Goal: Task Accomplishment & Management: Complete application form

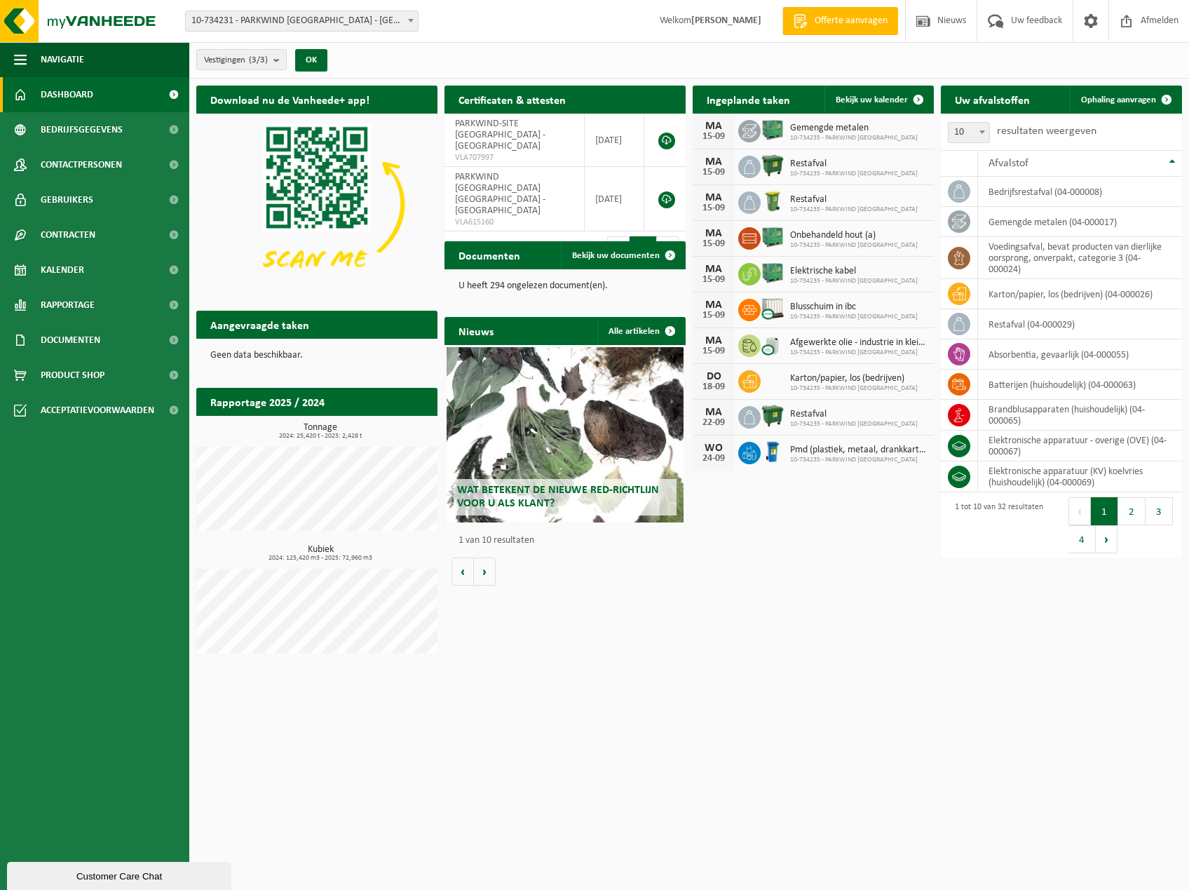
click at [288, 320] on h2 "Aangevraagde taken" at bounding box center [259, 324] width 127 height 27
click at [860, 302] on span "Blusschuim in ibc" at bounding box center [854, 307] width 128 height 11
click at [759, 304] on span at bounding box center [749, 310] width 22 height 22
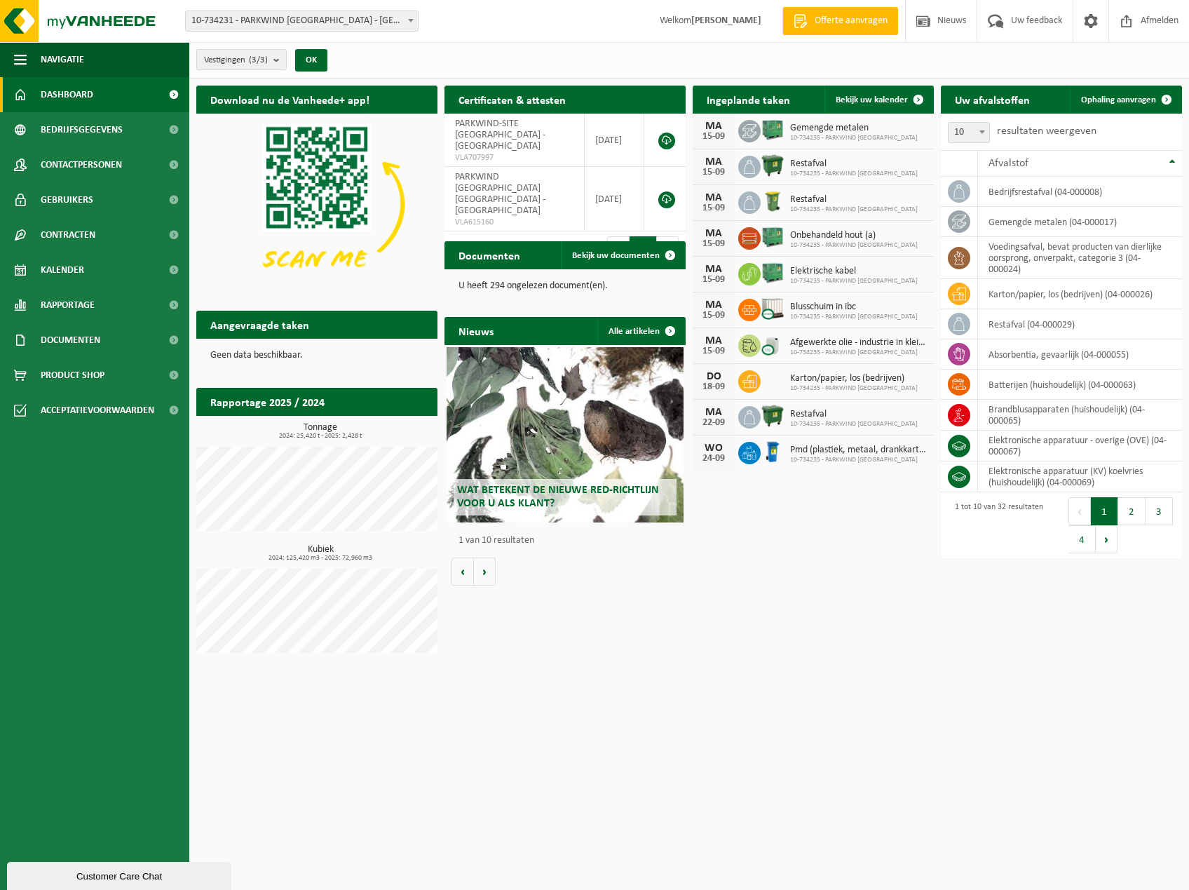
drag, startPoint x: 759, startPoint y: 304, endPoint x: 746, endPoint y: 308, distance: 13.8
click at [746, 308] on icon at bounding box center [750, 310] width 14 height 14
click at [708, 311] on div "15-09" at bounding box center [714, 316] width 28 height 10
drag, startPoint x: 708, startPoint y: 309, endPoint x: 759, endPoint y: 301, distance: 51.8
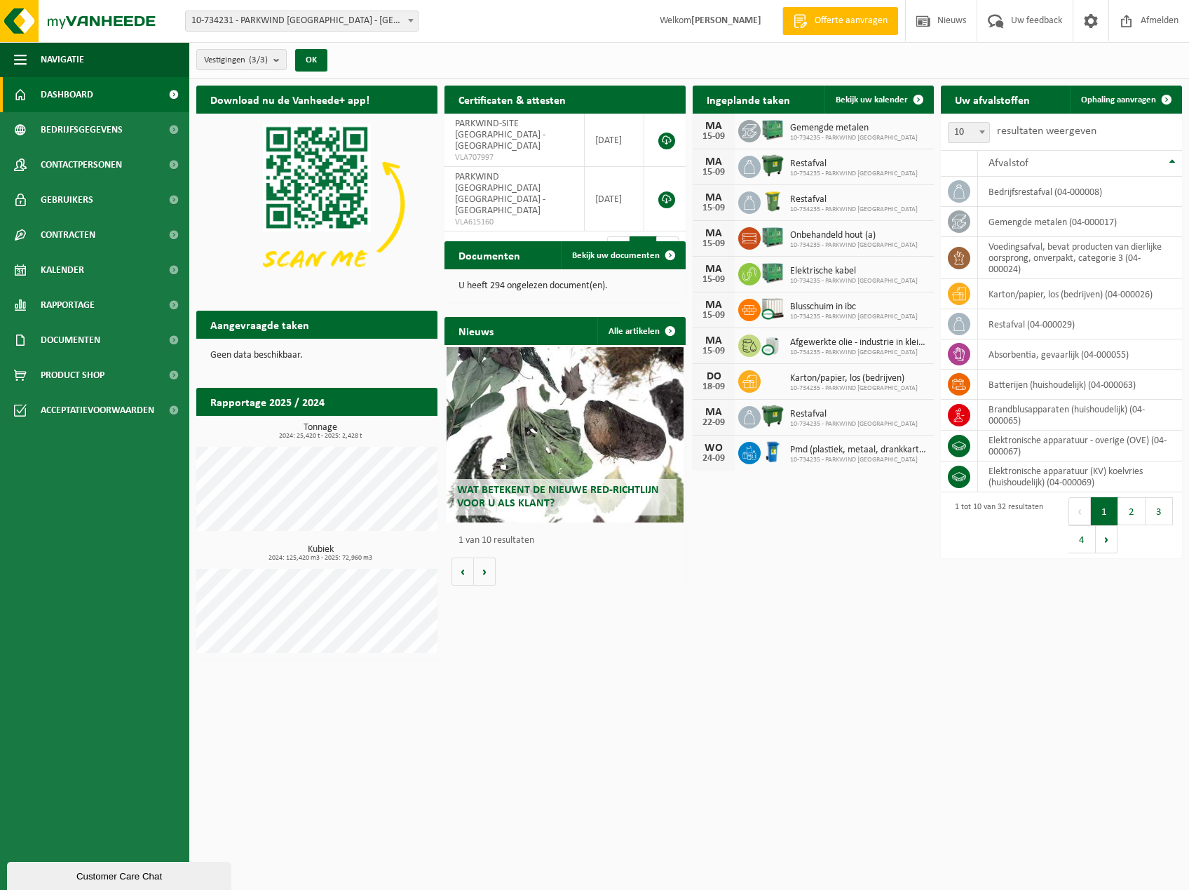
click at [759, 301] on div at bounding box center [749, 310] width 22 height 22
click at [747, 308] on icon at bounding box center [750, 310] width 14 height 10
click at [856, 316] on span "10-734235 - PARKWIND NV OOSTENDE" at bounding box center [854, 317] width 128 height 8
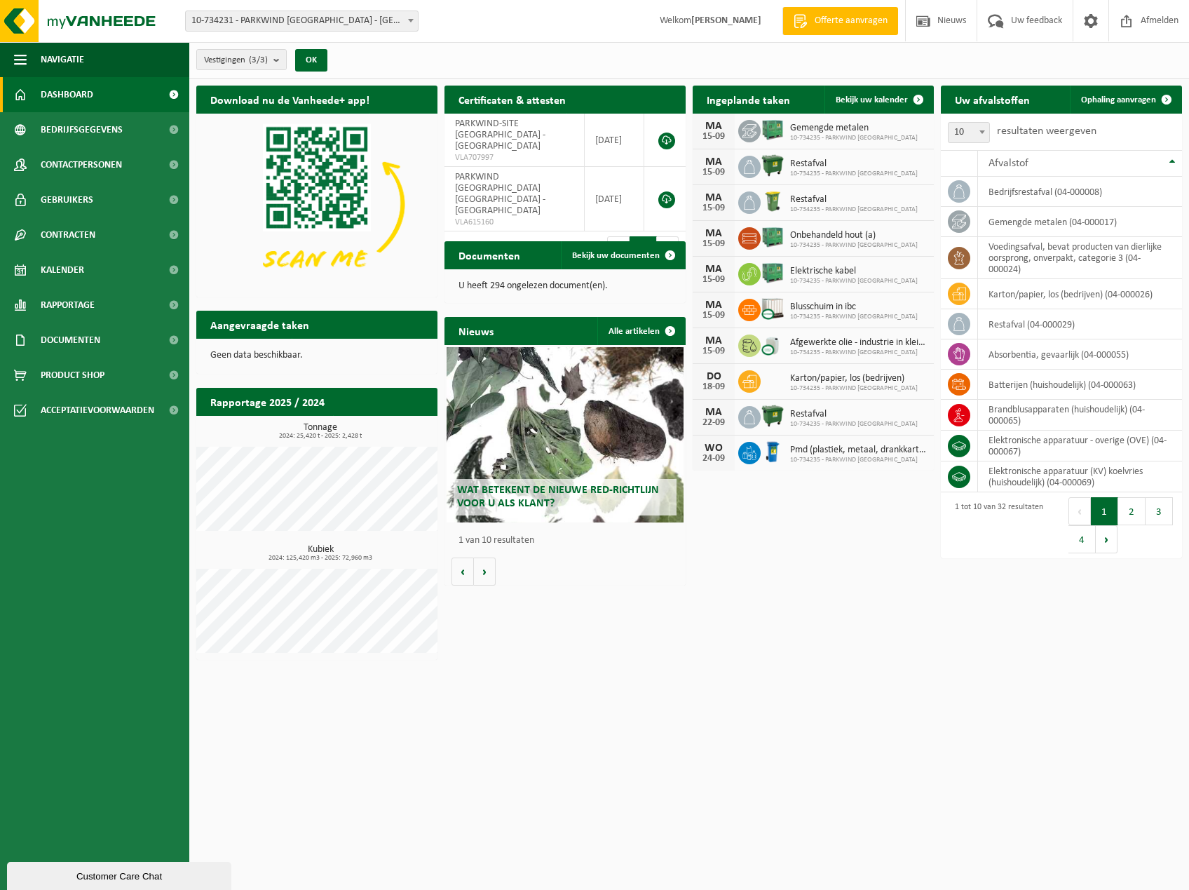
click at [889, 314] on span "10-734235 - PARKWIND NV OOSTENDE" at bounding box center [854, 317] width 128 height 8
click at [882, 101] on span "Bekijk uw kalender" at bounding box center [872, 99] width 72 height 9
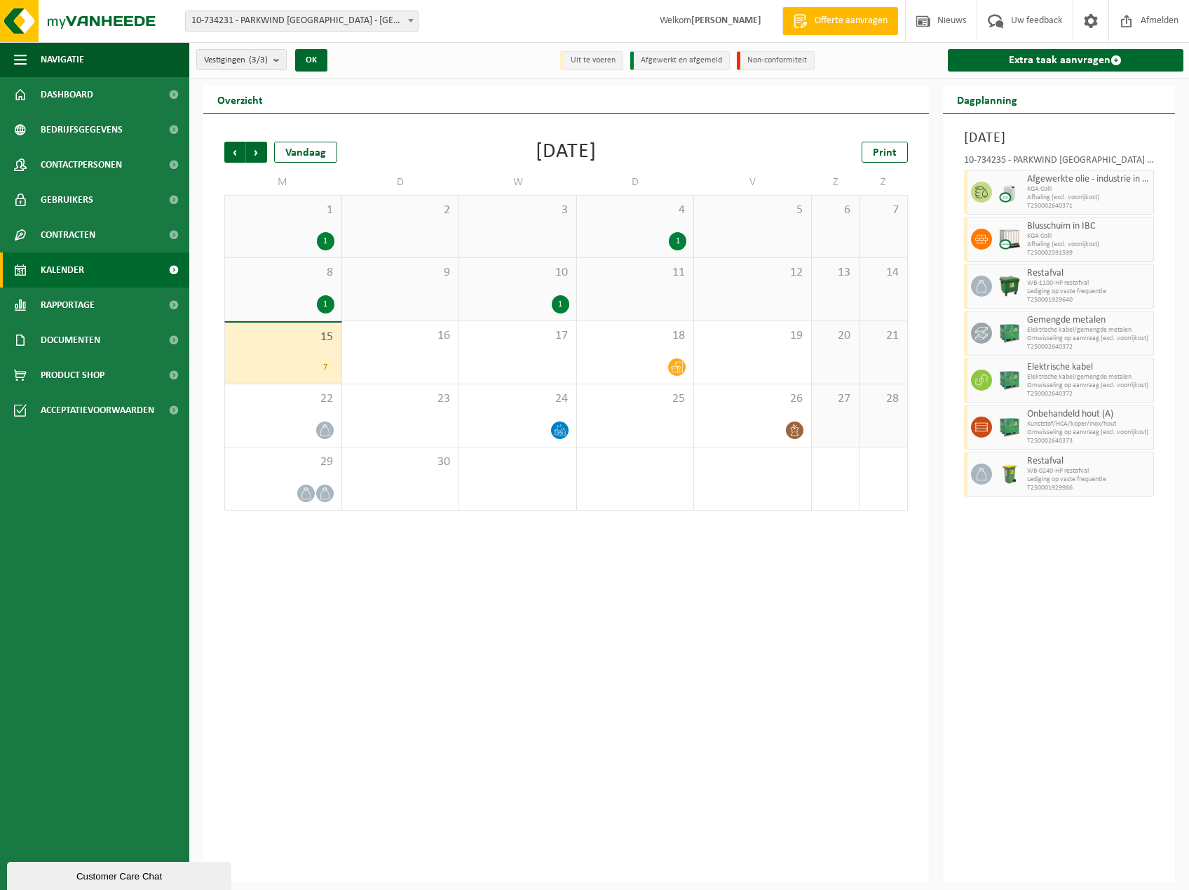
click at [305, 358] on div "7" at bounding box center [283, 367] width 102 height 18
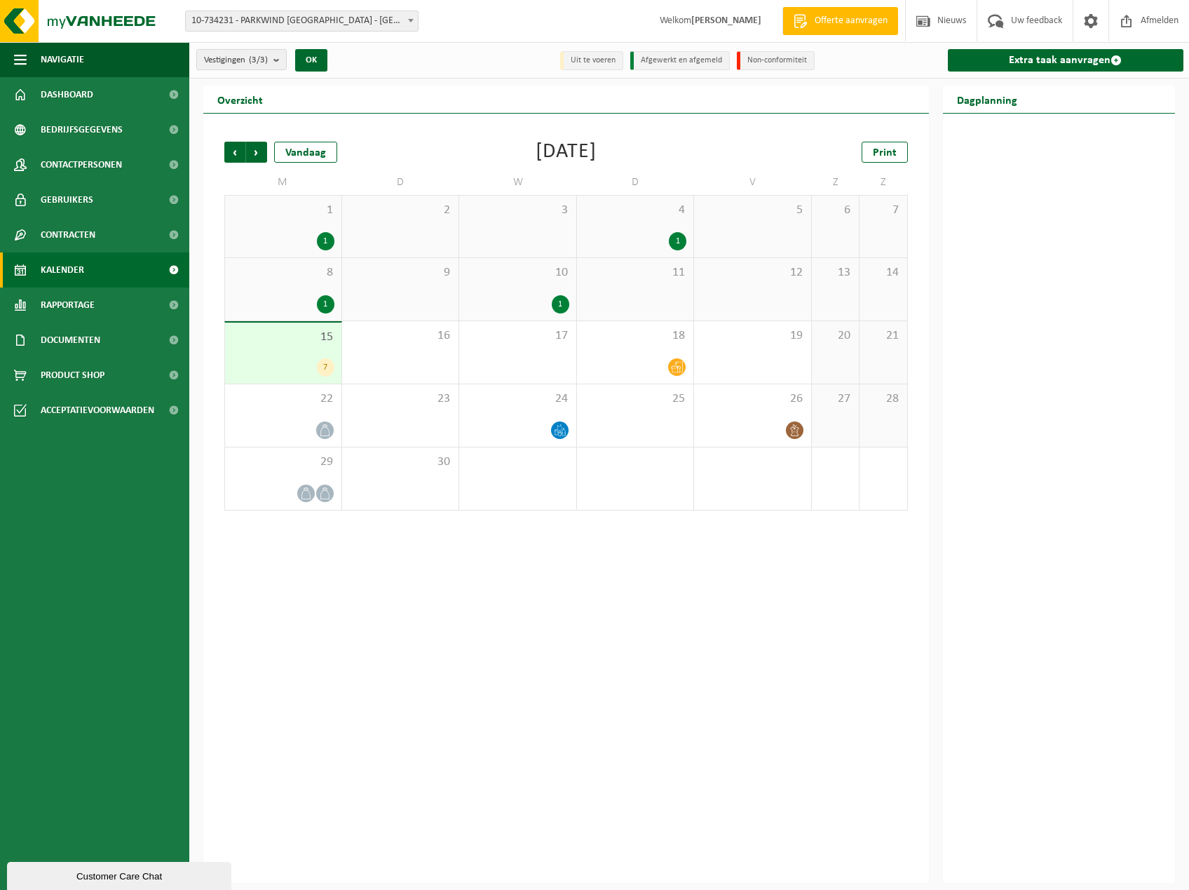
click at [305, 356] on div "15 7" at bounding box center [283, 353] width 116 height 61
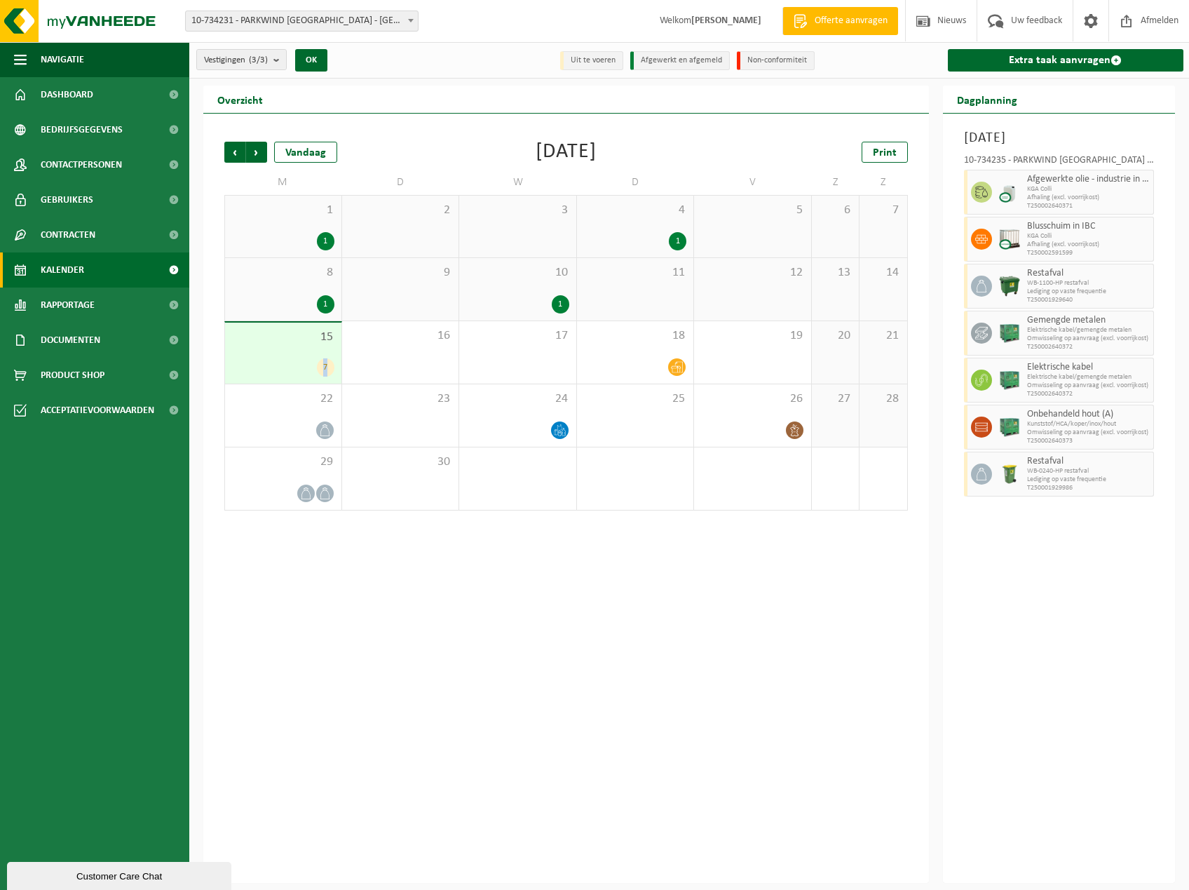
click at [1001, 246] on img at bounding box center [1009, 239] width 21 height 21
click at [987, 236] on icon at bounding box center [981, 239] width 13 height 13
click at [1082, 279] on span "WB-1100-HP restafval" at bounding box center [1088, 283] width 123 height 8
click at [998, 245] on div at bounding box center [1010, 239] width 28 height 45
click at [1055, 222] on span "Blusschuim in IBC" at bounding box center [1088, 226] width 123 height 11
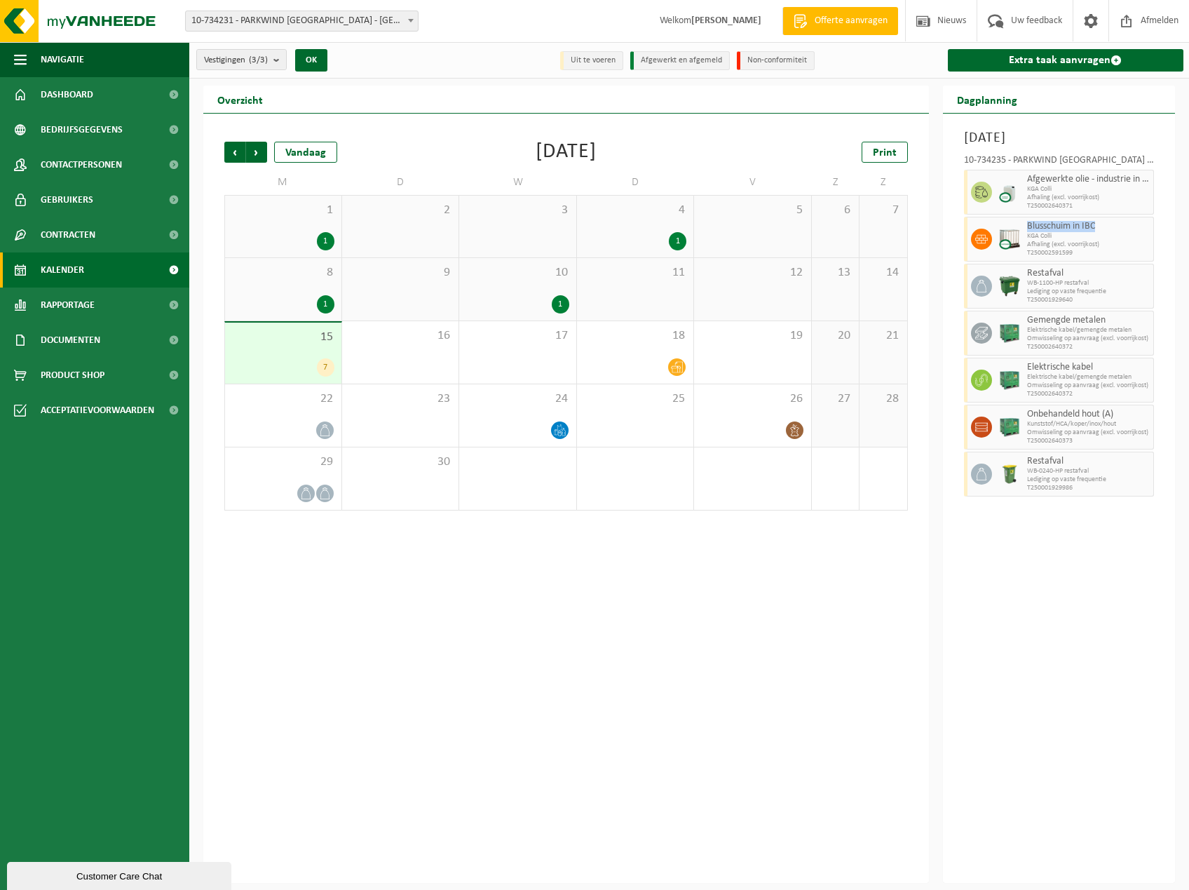
drag, startPoint x: 1027, startPoint y: 222, endPoint x: 1103, endPoint y: 220, distance: 75.8
click at [1103, 221] on span "Blusschuim in IBC" at bounding box center [1088, 226] width 123 height 11
copy span "Blusschuim in IBC"
click at [1052, 65] on link "Extra taak aanvragen" at bounding box center [1066, 60] width 236 height 22
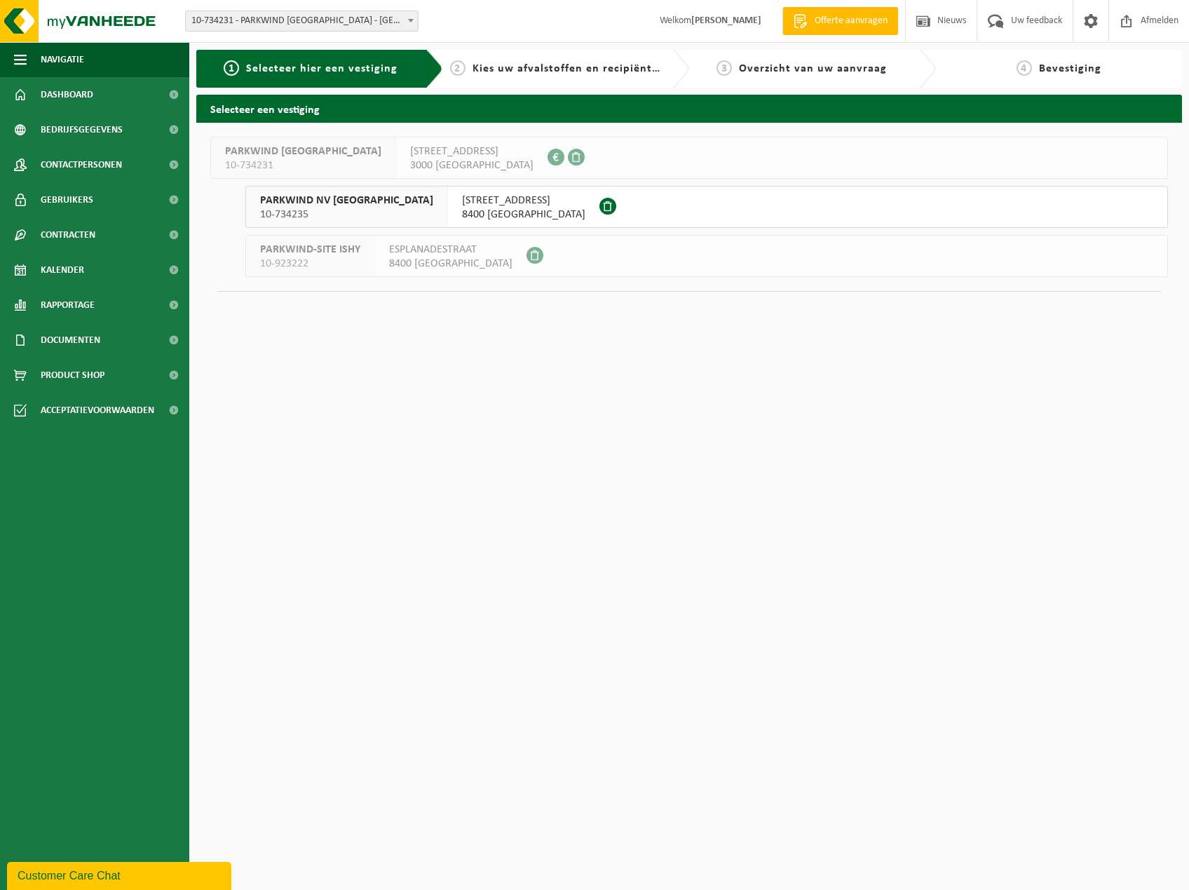
click at [317, 211] on span "10-734235" at bounding box center [346, 215] width 173 height 14
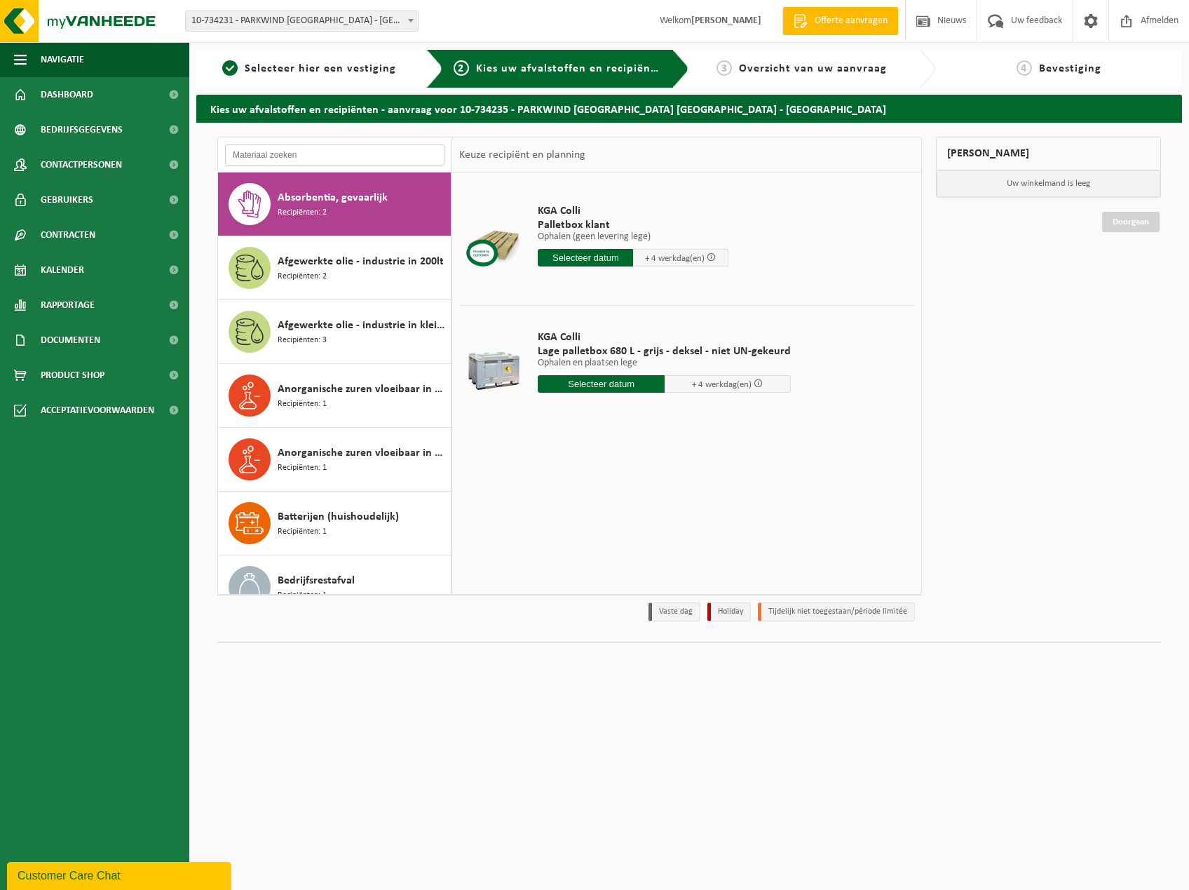
drag, startPoint x: 256, startPoint y: 153, endPoint x: 256, endPoint y: 170, distance: 17.5
click at [256, 164] on input "text" at bounding box center [334, 154] width 219 height 21
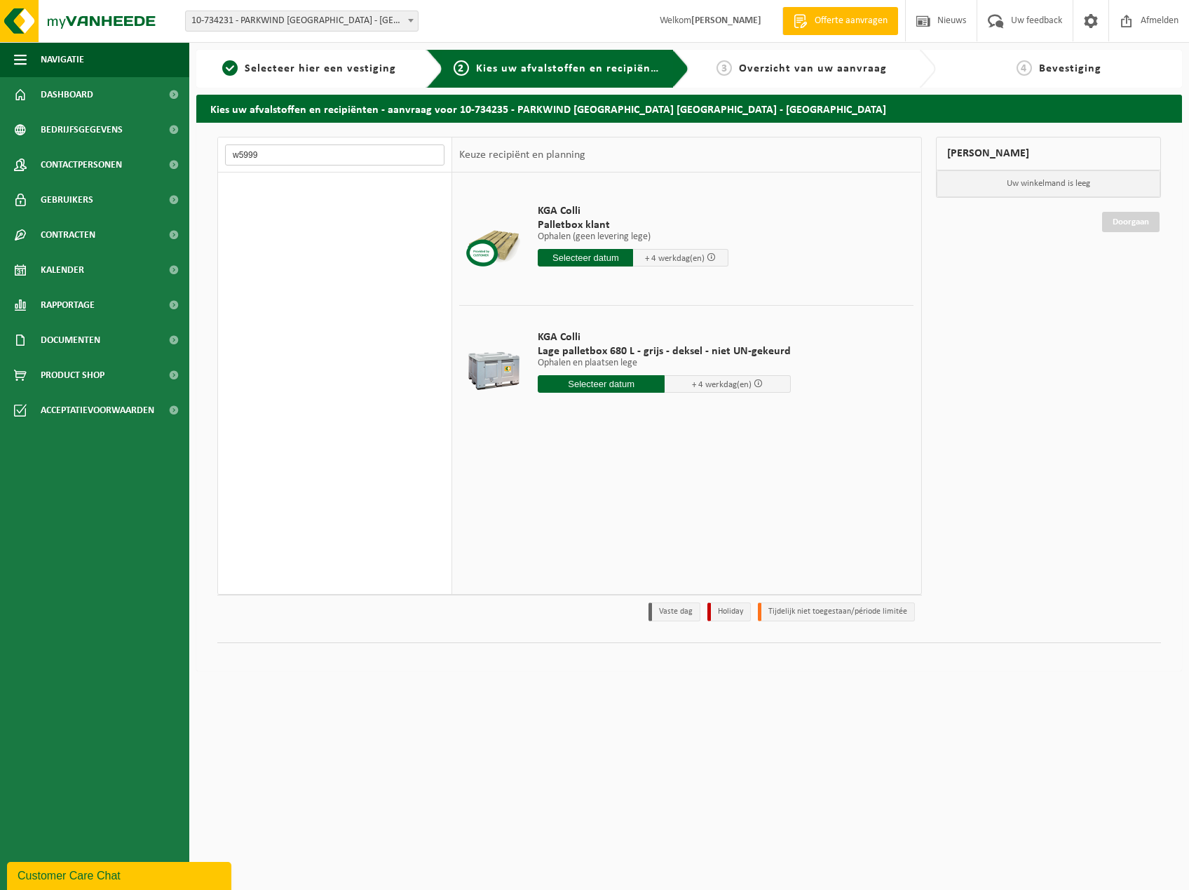
click at [234, 154] on input "w5999" at bounding box center [334, 154] width 219 height 21
type input "5999"
drag, startPoint x: 243, startPoint y: 152, endPoint x: 101, endPoint y: 150, distance: 142.4
click at [101, 150] on div "Navigatie Offerte aanvragen Nieuws Uw feedback Afmelden Dashboard Bedrijfsgegev…" at bounding box center [594, 342] width 1189 height 685
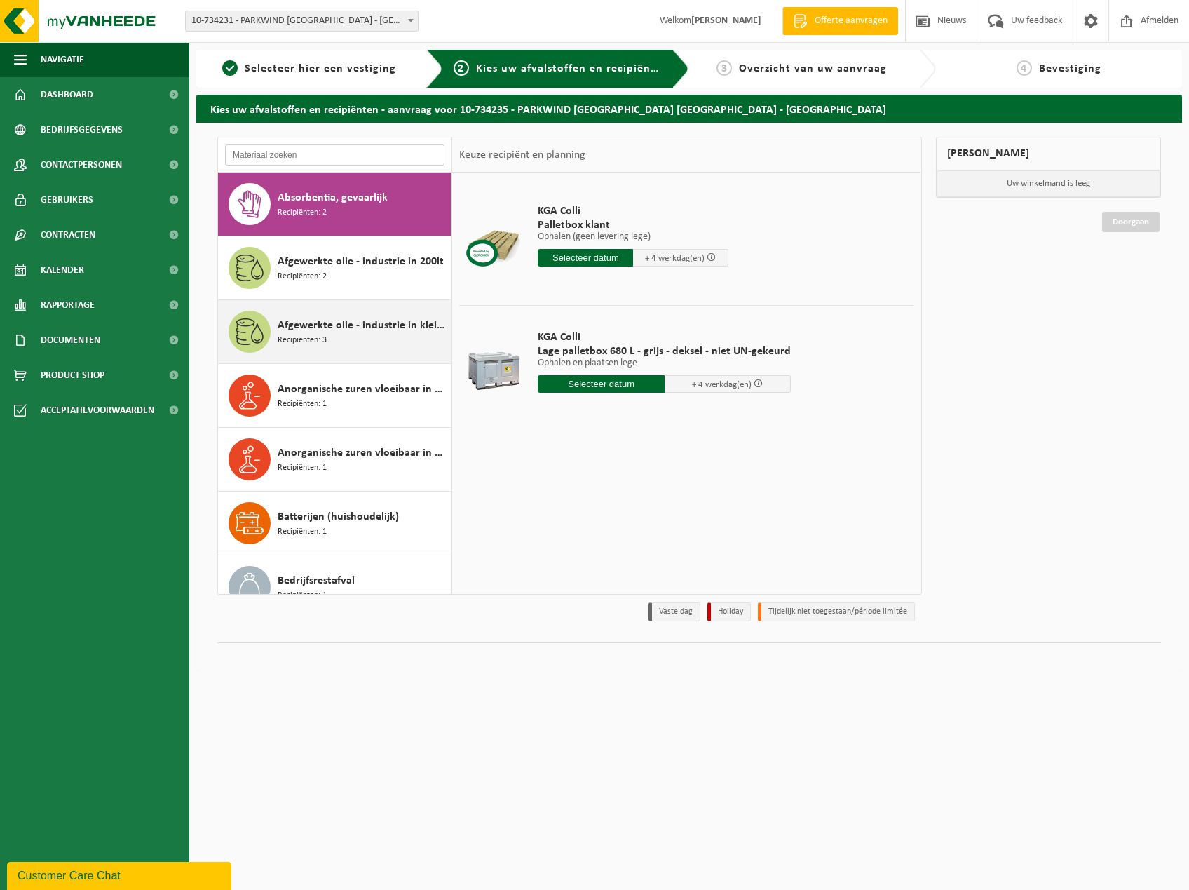
scroll to position [351, 0]
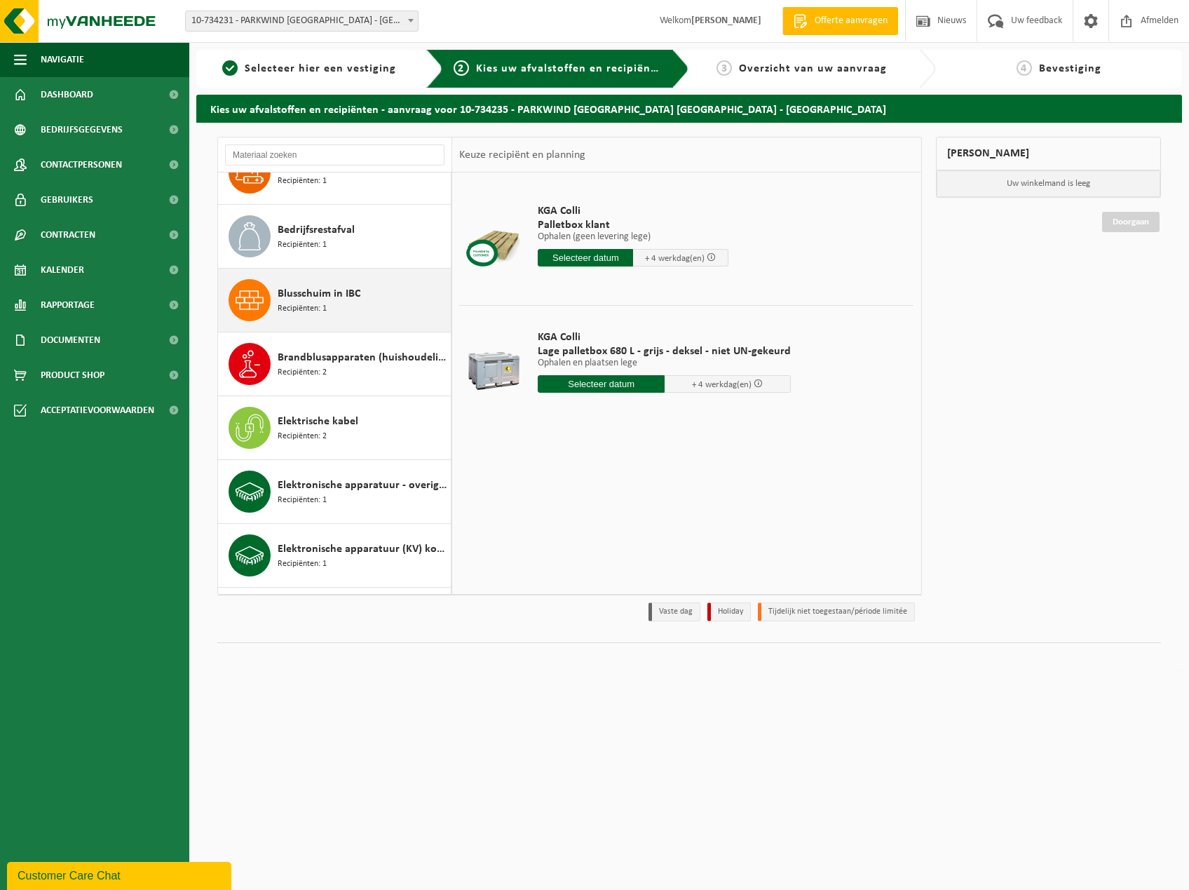
click at [296, 290] on span "Blusschuim in IBC" at bounding box center [319, 293] width 83 height 17
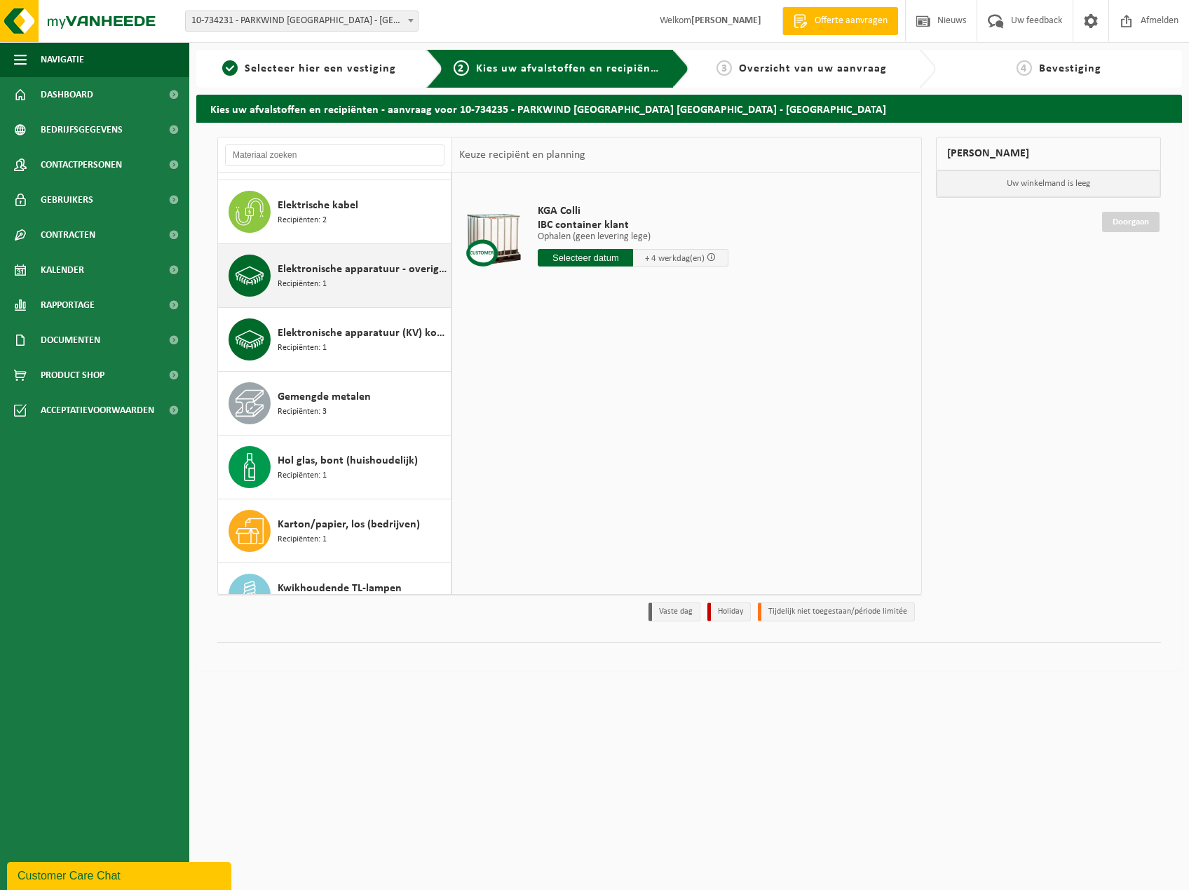
scroll to position [587, 0]
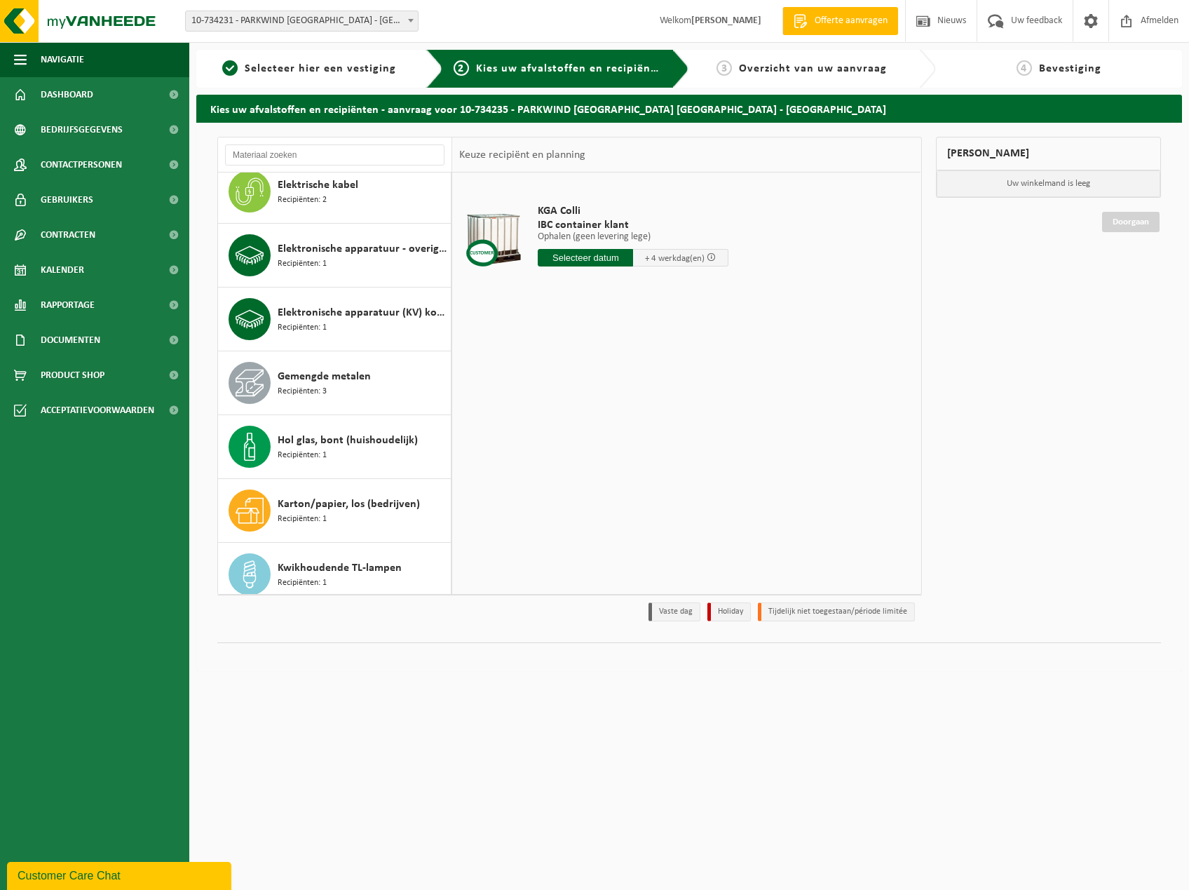
click at [633, 346] on div "KGA Colli IBC container klant Ophalen (geen levering lege) Ophalen (geen leveri…" at bounding box center [686, 383] width 468 height 421
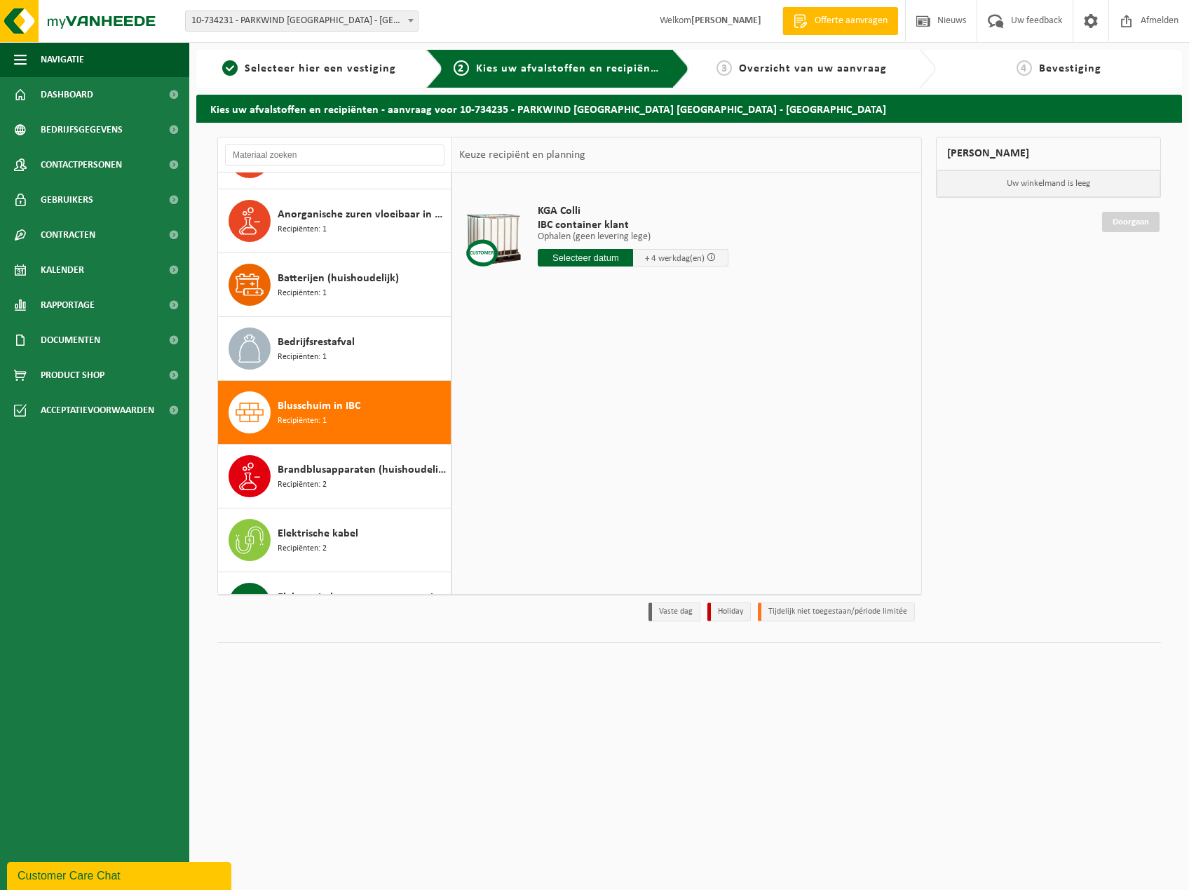
scroll to position [236, 0]
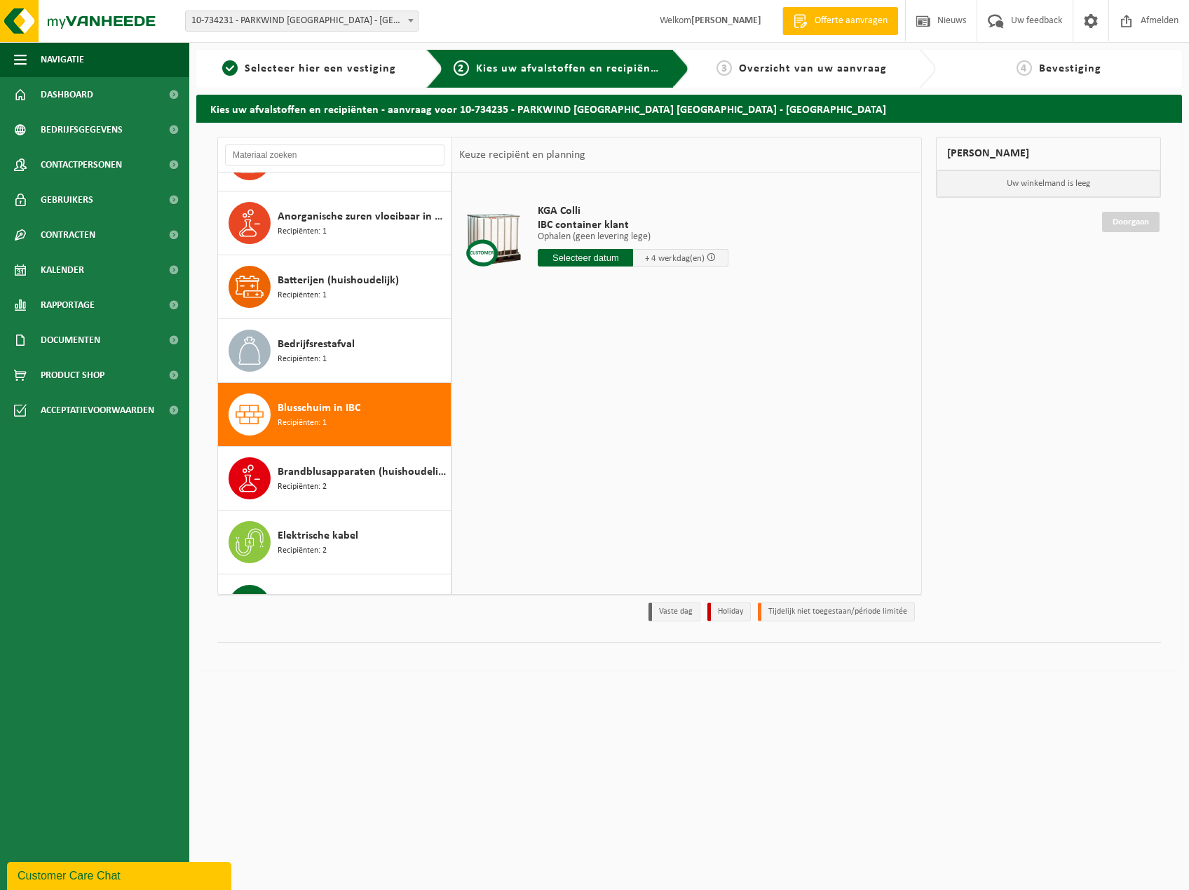
click at [592, 257] on input "text" at bounding box center [585, 258] width 95 height 18
click at [602, 379] on div "17" at bounding box center [600, 382] width 25 height 22
type input "Van 2025-09-17"
drag, startPoint x: 597, startPoint y: 285, endPoint x: 564, endPoint y: 285, distance: 33.7
click at [564, 285] on input "1" at bounding box center [580, 283] width 84 height 18
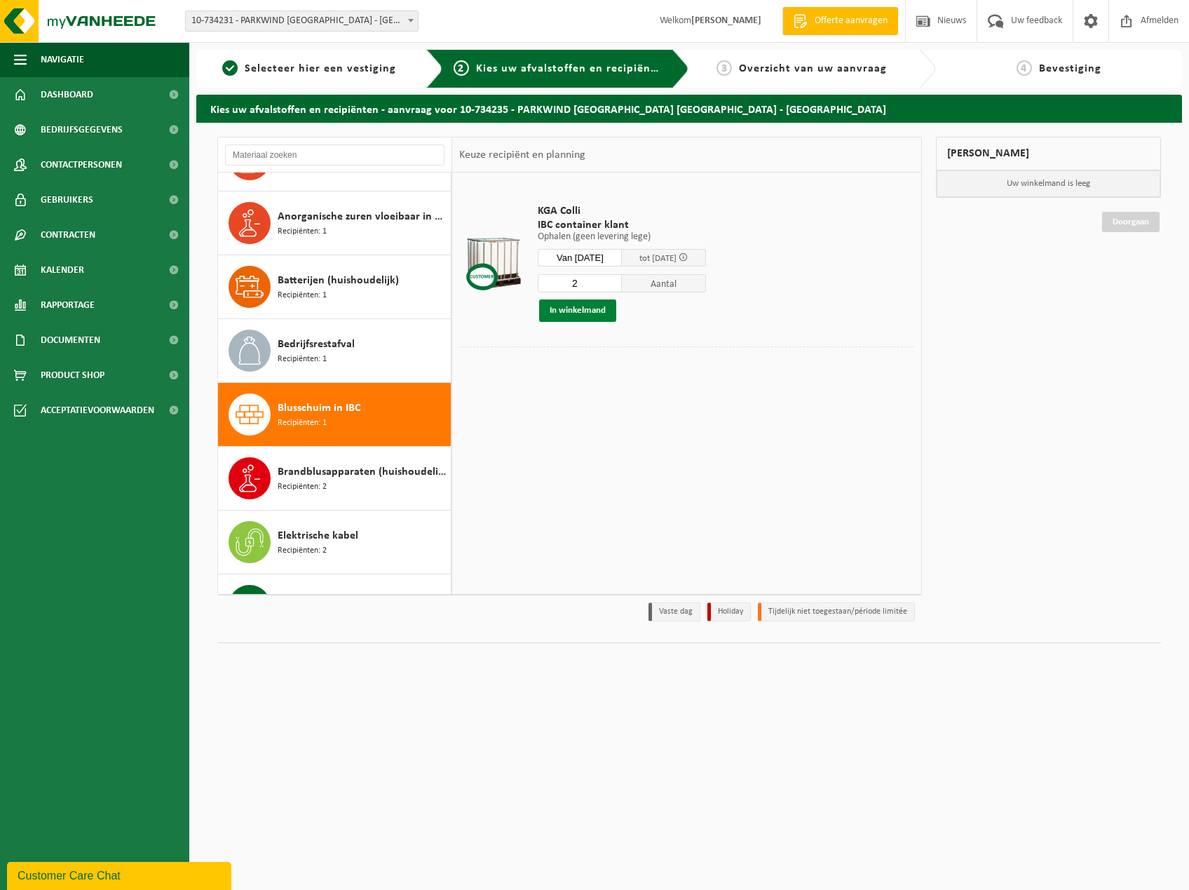
type input "2"
click at [581, 312] on button "In winkelmand" at bounding box center [577, 310] width 77 height 22
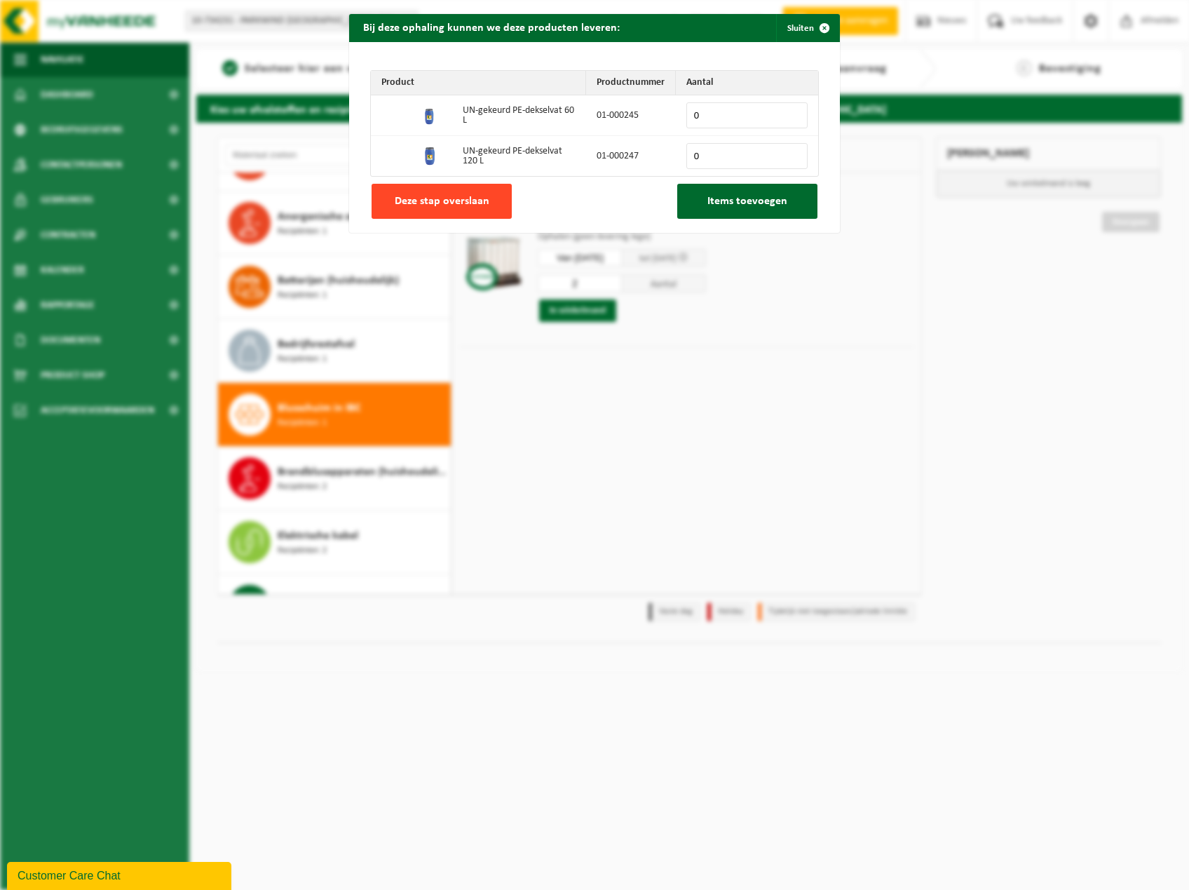
click at [442, 201] on span "Deze stap overslaan" at bounding box center [442, 201] width 95 height 11
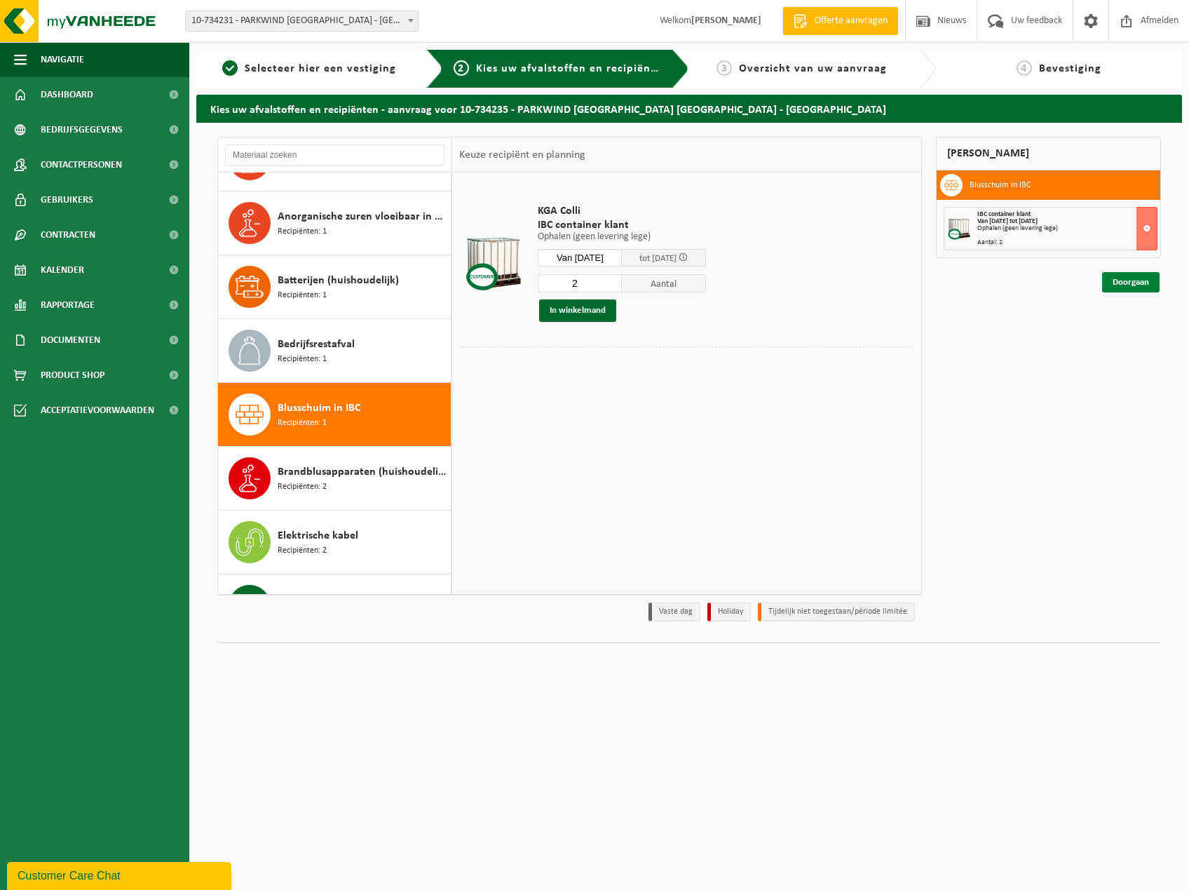
click at [1138, 278] on link "Doorgaan" at bounding box center [1131, 282] width 58 height 20
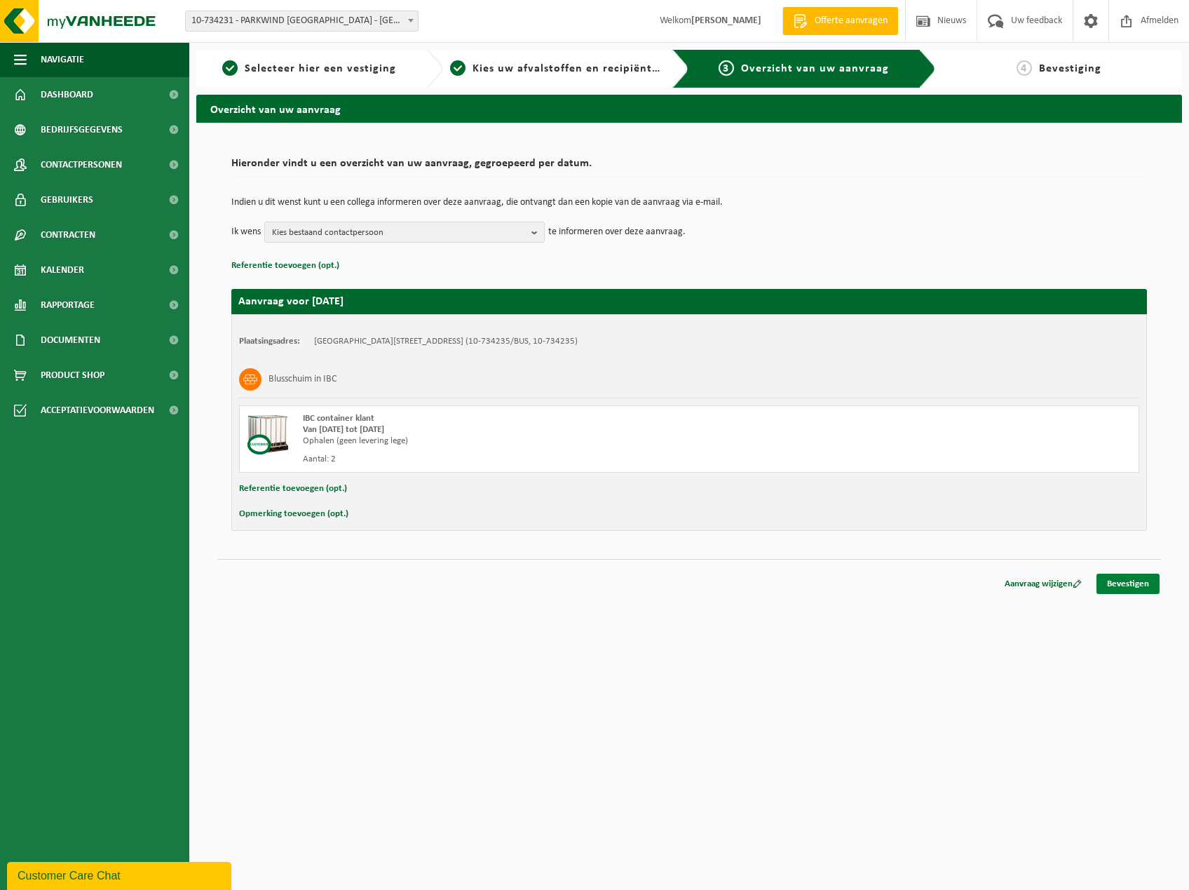
click at [1122, 580] on link "Bevestigen" at bounding box center [1128, 584] width 63 height 20
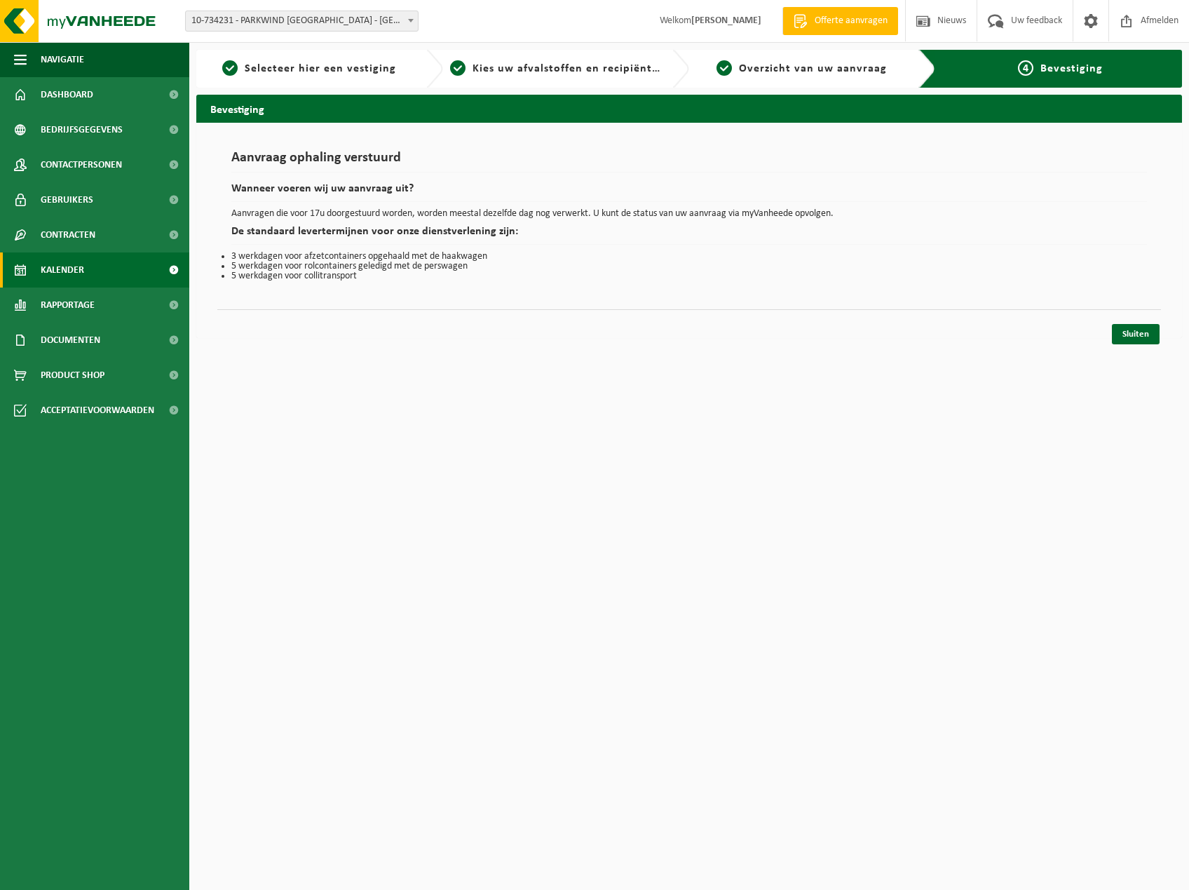
click at [62, 257] on span "Kalender" at bounding box center [62, 269] width 43 height 35
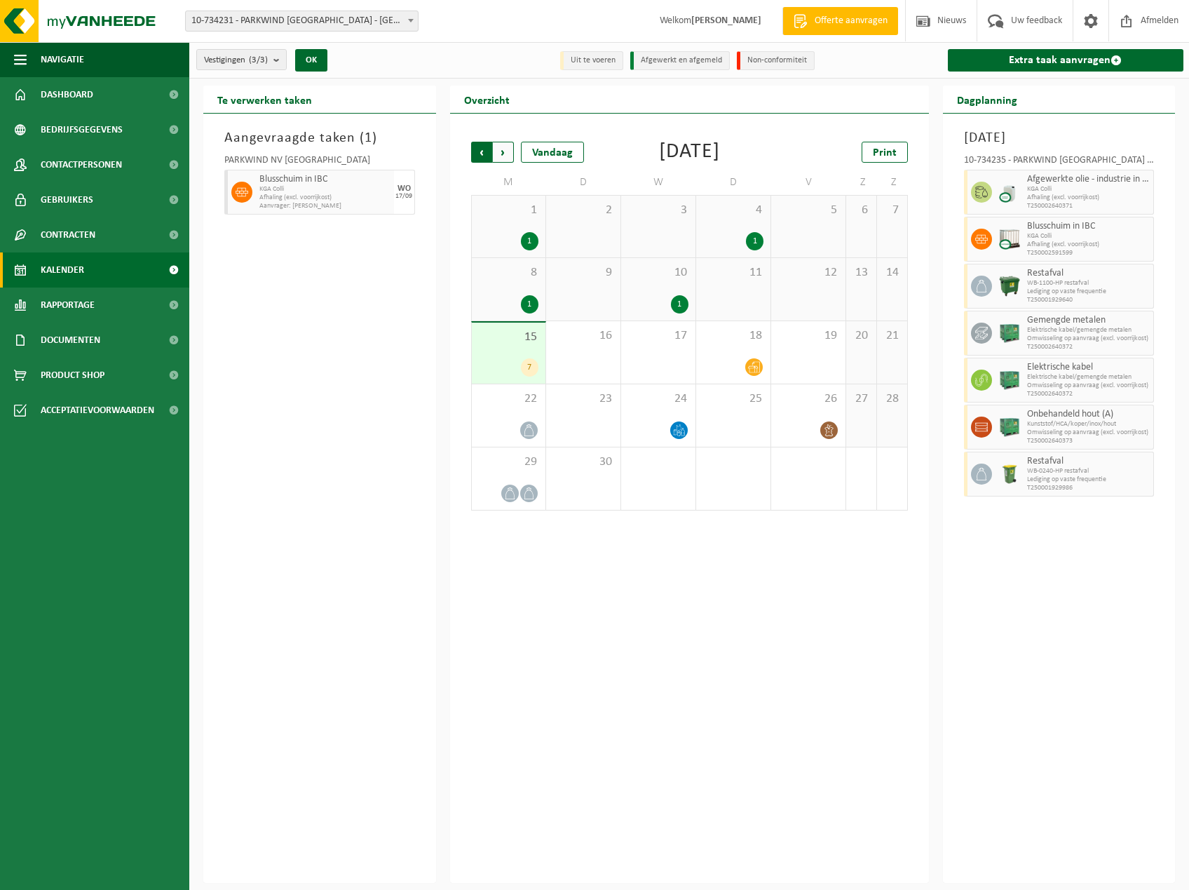
click at [495, 148] on span "Volgende" at bounding box center [503, 152] width 21 height 21
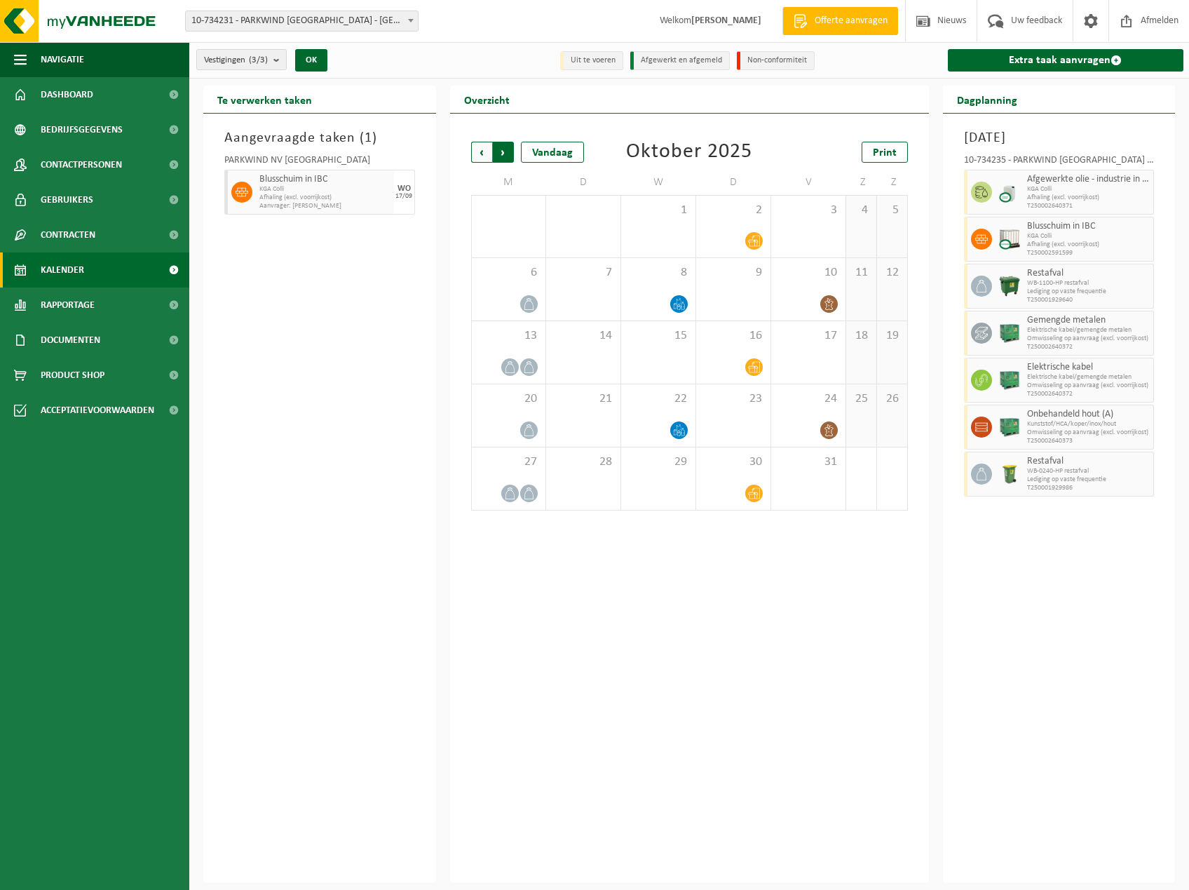
click at [477, 151] on span "Vorige" at bounding box center [481, 152] width 21 height 21
click at [476, 158] on span "Vorige" at bounding box center [481, 152] width 21 height 21
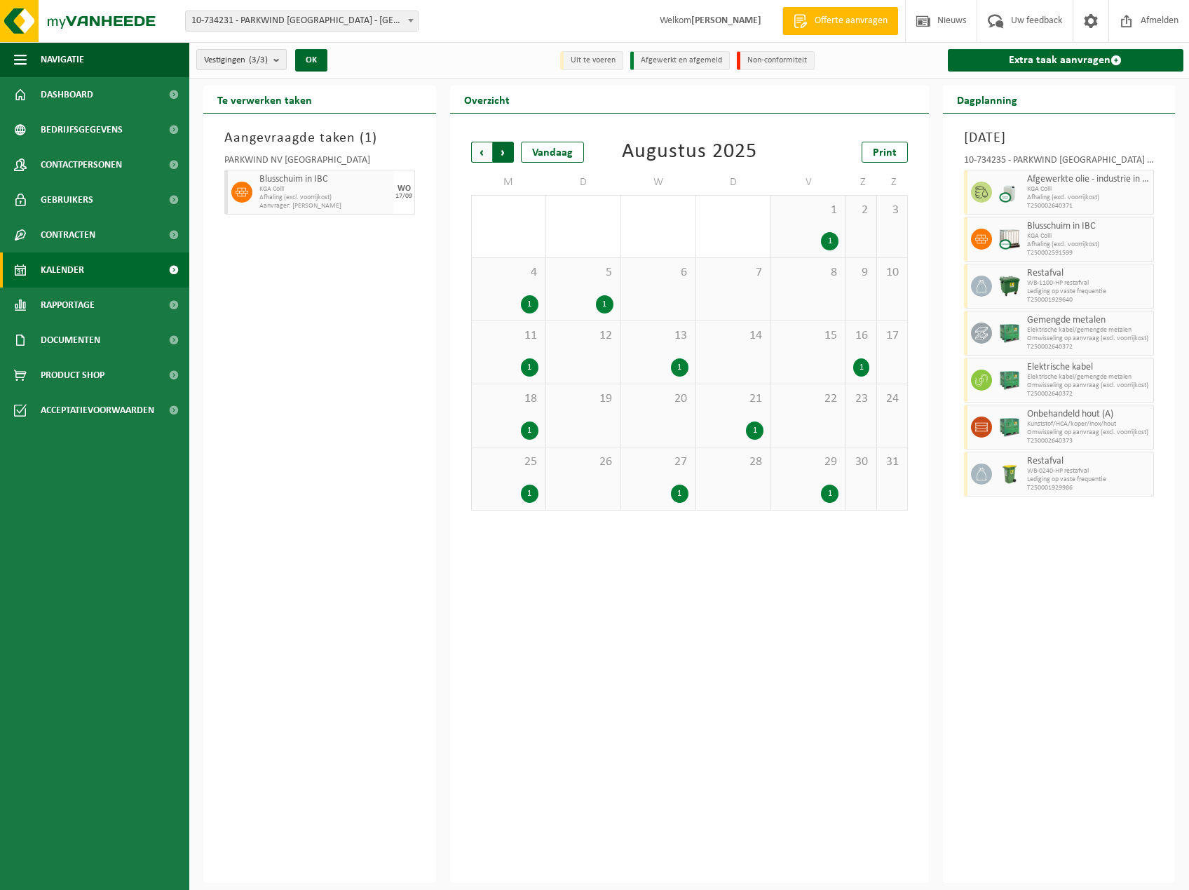
click at [485, 153] on span "Vorige" at bounding box center [481, 152] width 21 height 21
click at [494, 100] on h2 "Overzicht" at bounding box center [487, 99] width 74 height 27
click at [483, 150] on span "Vorige" at bounding box center [481, 152] width 21 height 21
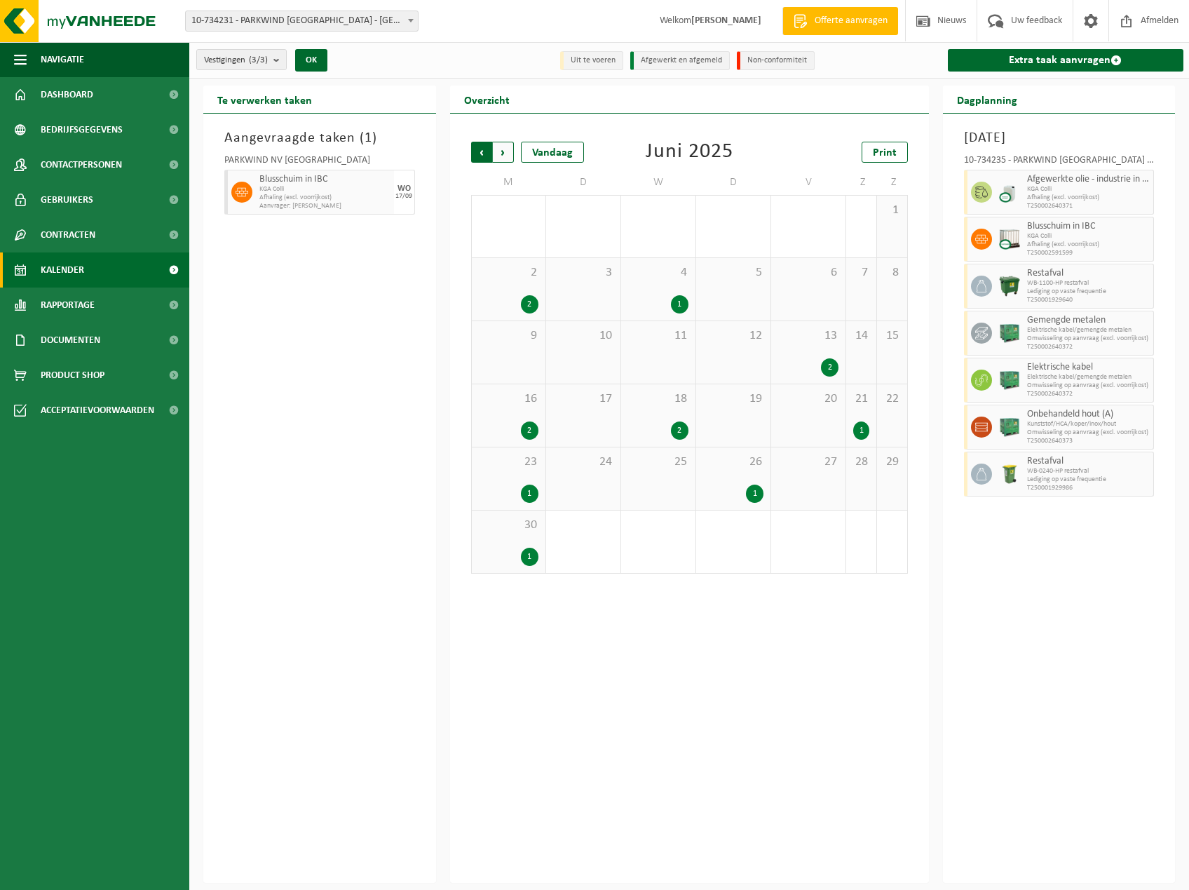
click at [502, 155] on span "Volgende" at bounding box center [503, 152] width 21 height 21
click at [1003, 96] on h2 "Dagplanning" at bounding box center [987, 99] width 88 height 27
click at [588, 64] on li "Uit te voeren" at bounding box center [591, 60] width 63 height 19
click at [1000, 104] on h2 "Dagplanning" at bounding box center [987, 99] width 88 height 27
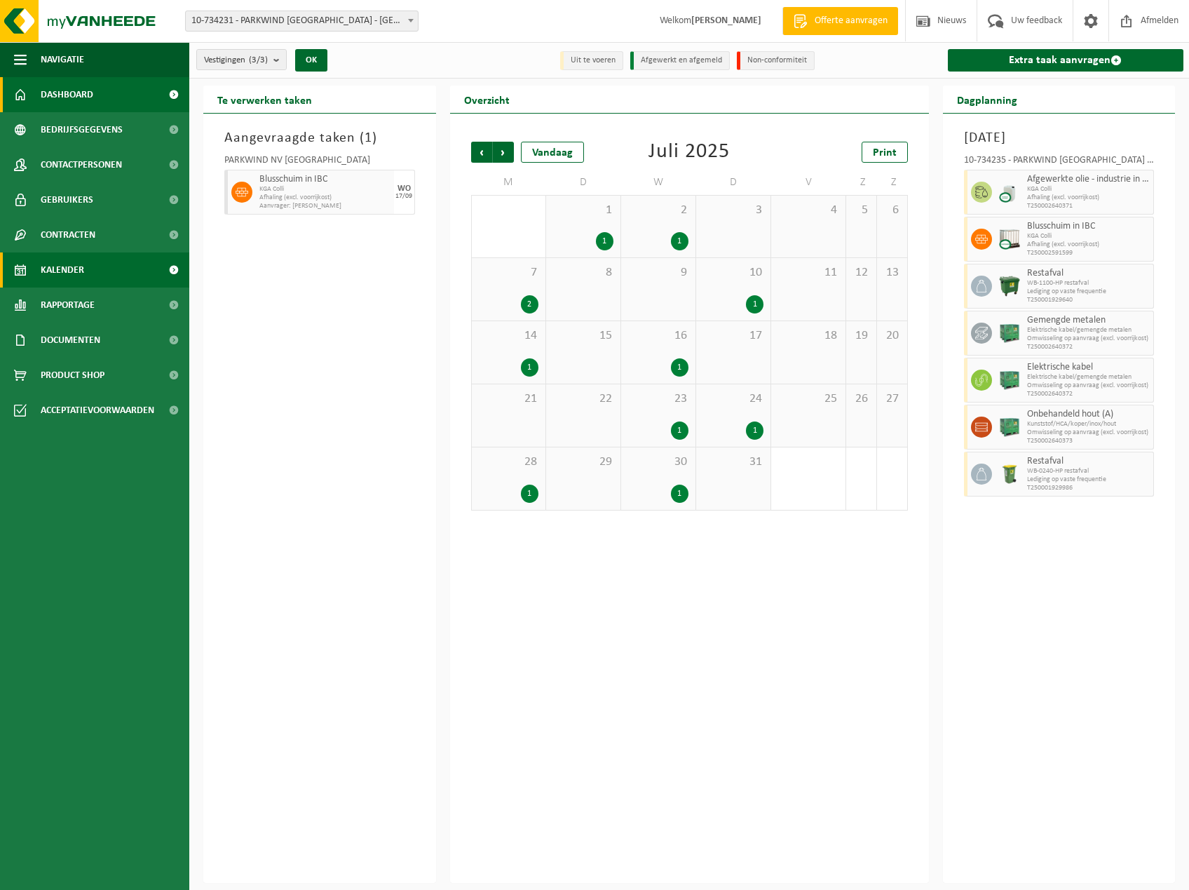
click at [76, 85] on span "Dashboard" at bounding box center [67, 94] width 53 height 35
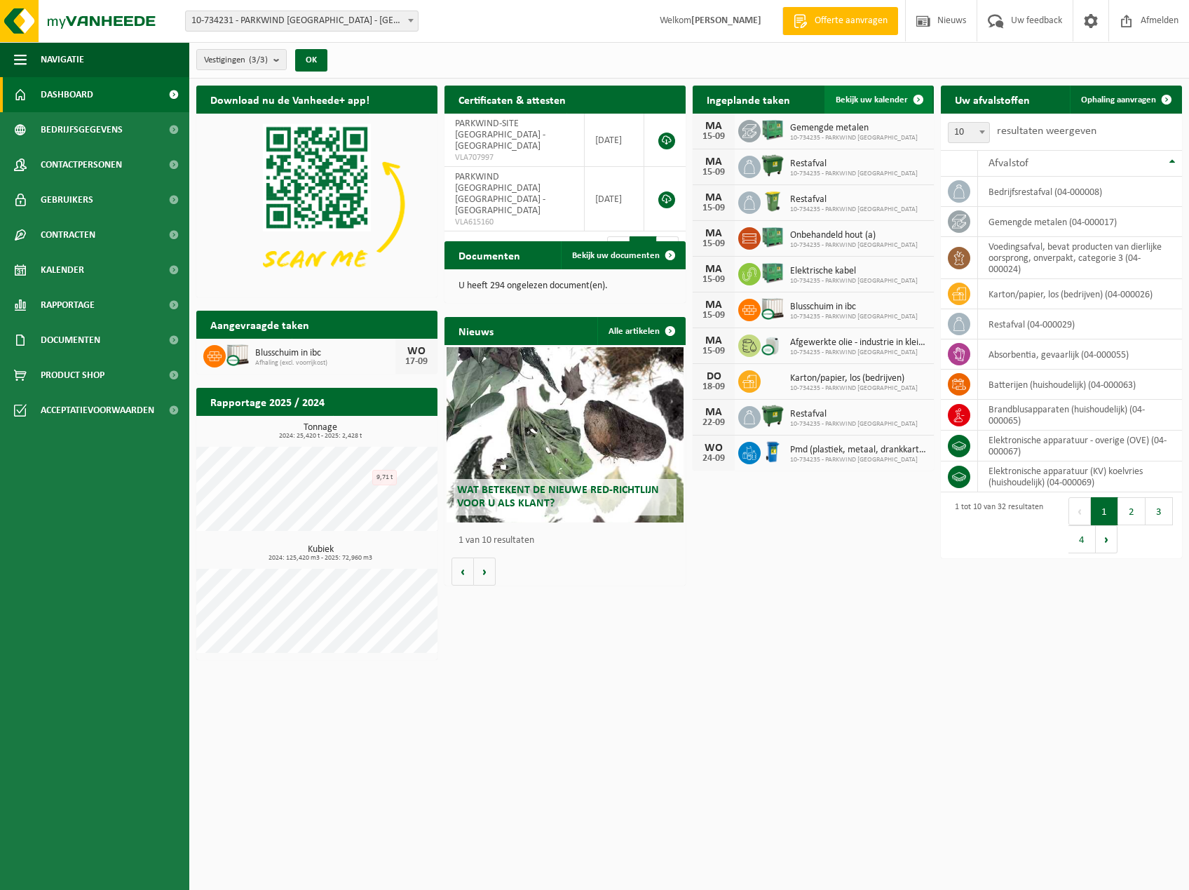
click at [846, 101] on span "Bekijk uw kalender" at bounding box center [872, 99] width 72 height 9
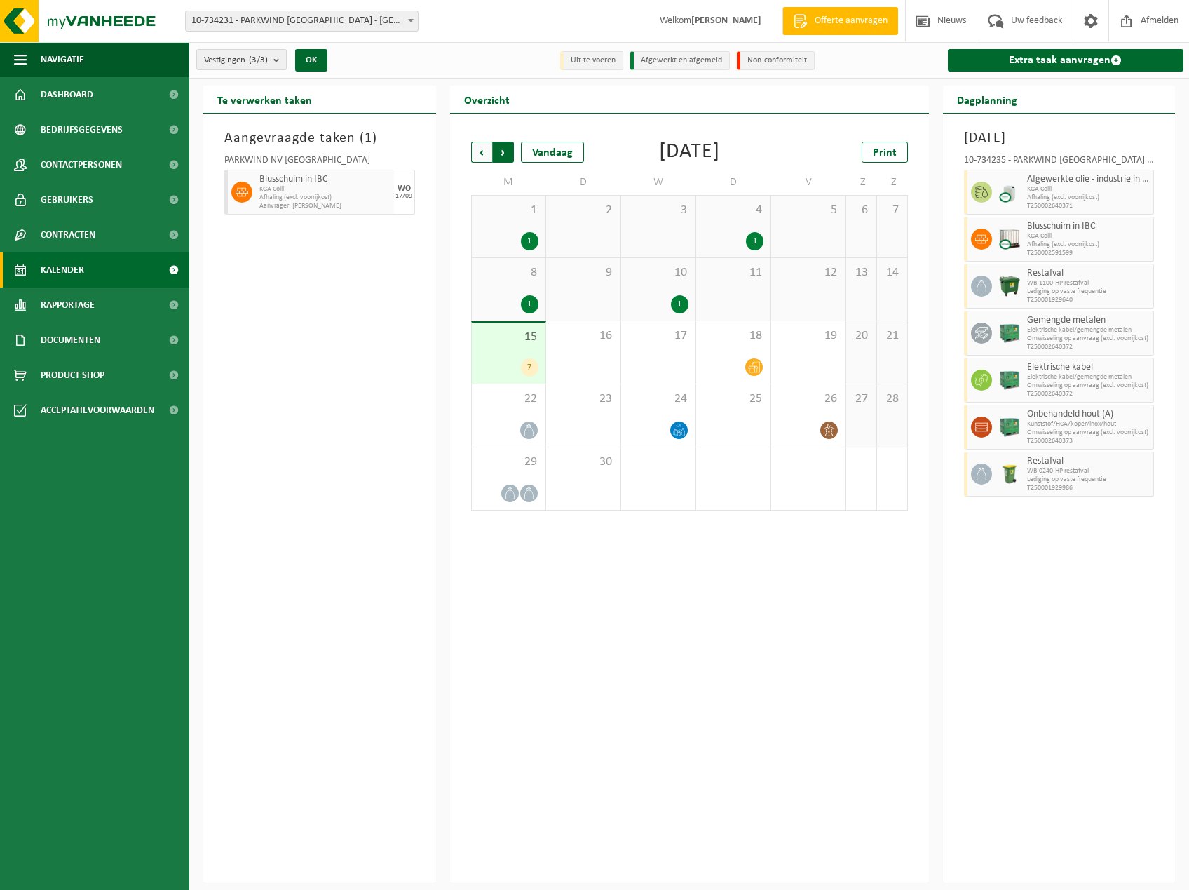
click at [475, 156] on span "Vorige" at bounding box center [481, 152] width 21 height 21
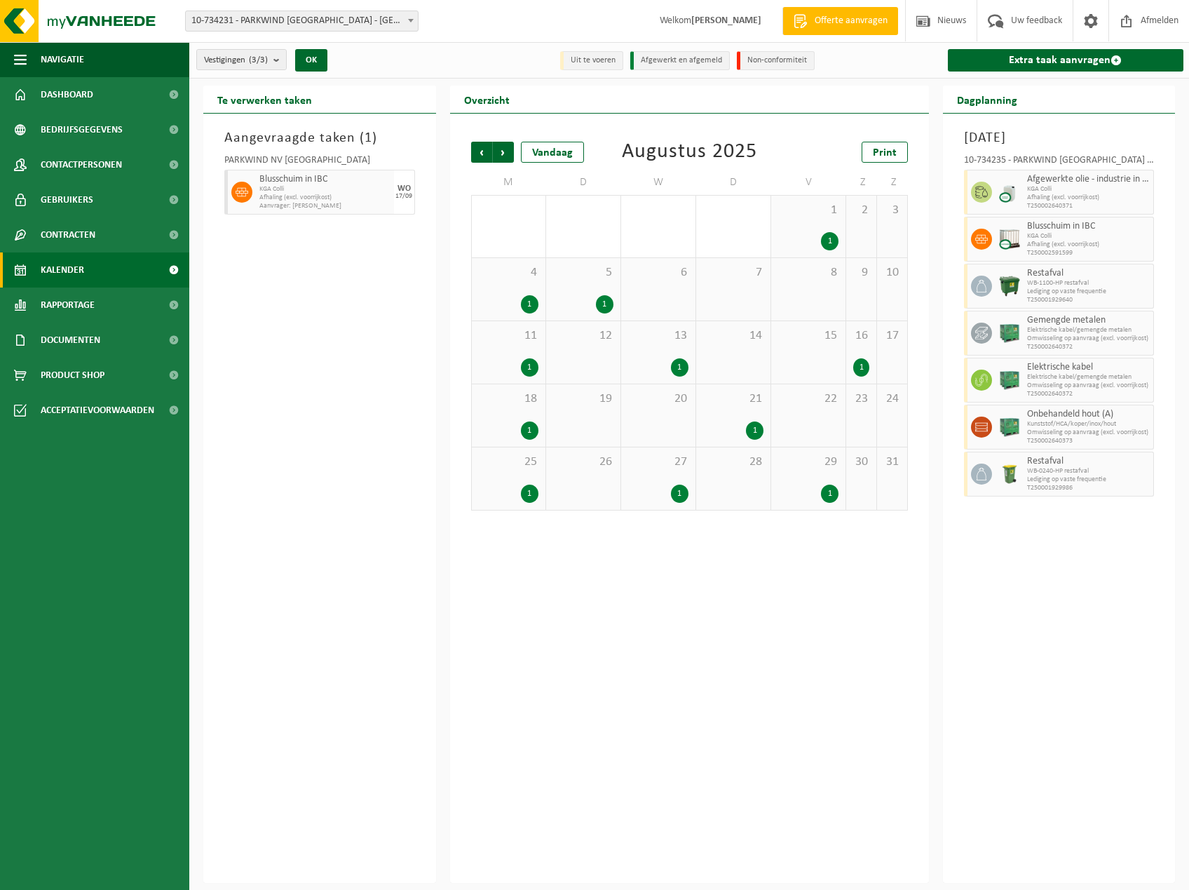
click at [475, 156] on span "Vorige" at bounding box center [481, 152] width 21 height 21
click at [601, 238] on div "1" at bounding box center [605, 241] width 18 height 18
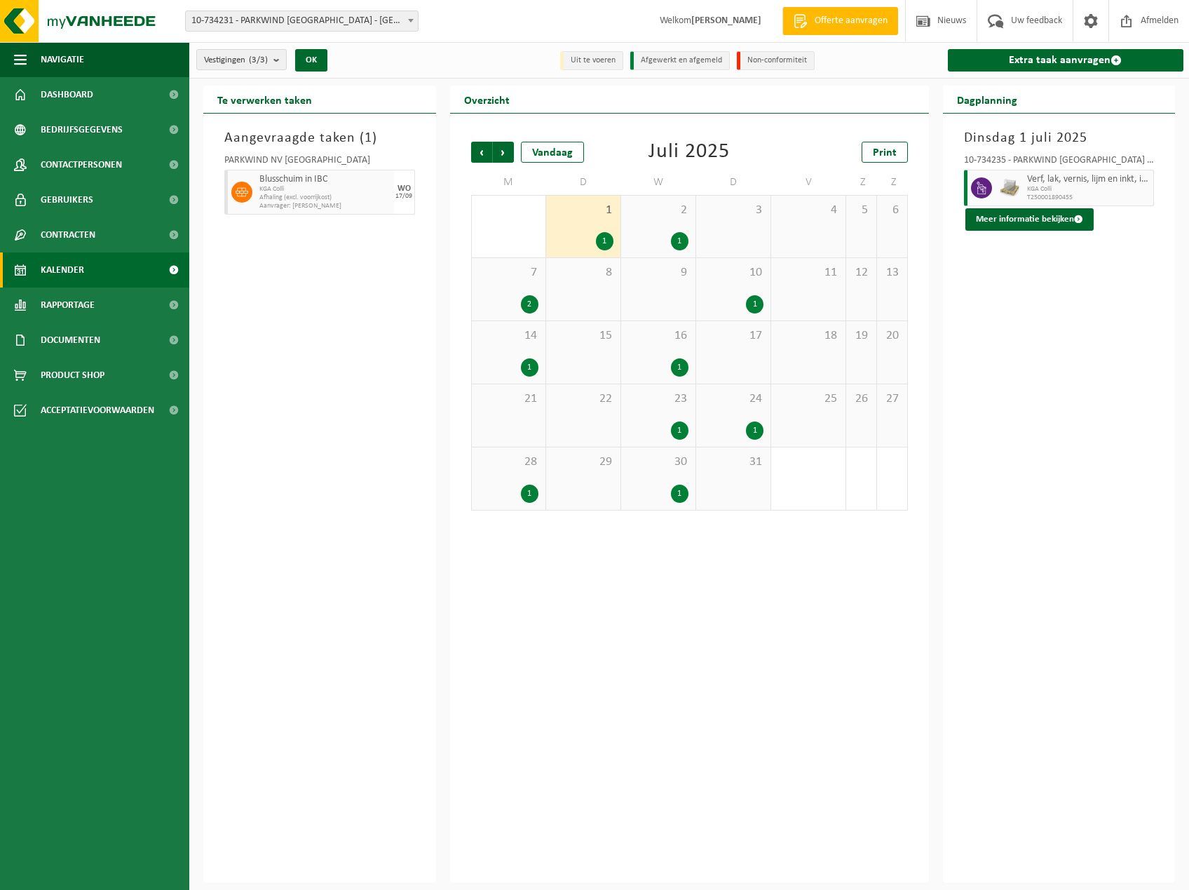
click at [665, 237] on div "1" at bounding box center [658, 241] width 60 height 18
click at [749, 303] on div "1" at bounding box center [755, 304] width 18 height 18
click at [532, 469] on div "28 1" at bounding box center [509, 478] width 74 height 62
click at [671, 489] on div "1" at bounding box center [680, 494] width 18 height 18
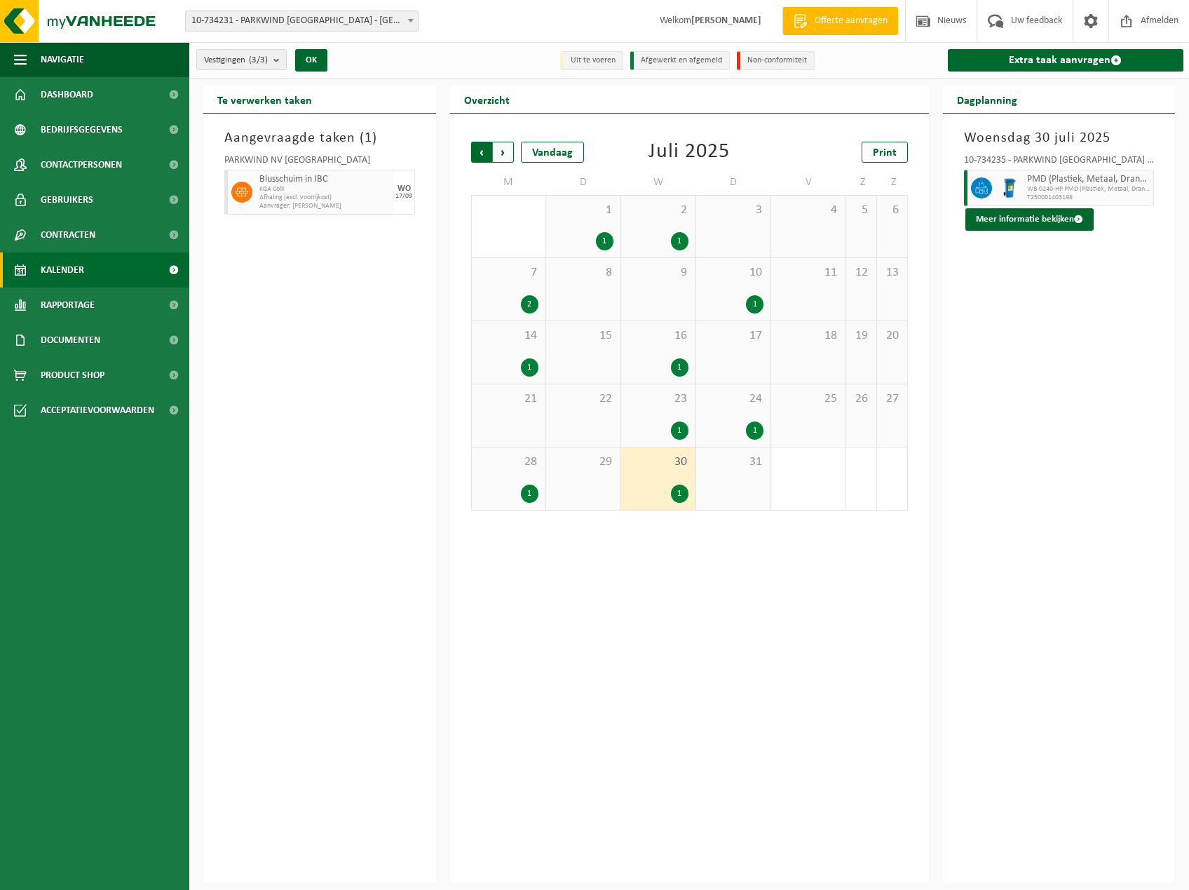
click at [501, 151] on span "Volgende" at bounding box center [503, 152] width 21 height 21
